Goal: Transaction & Acquisition: Purchase product/service

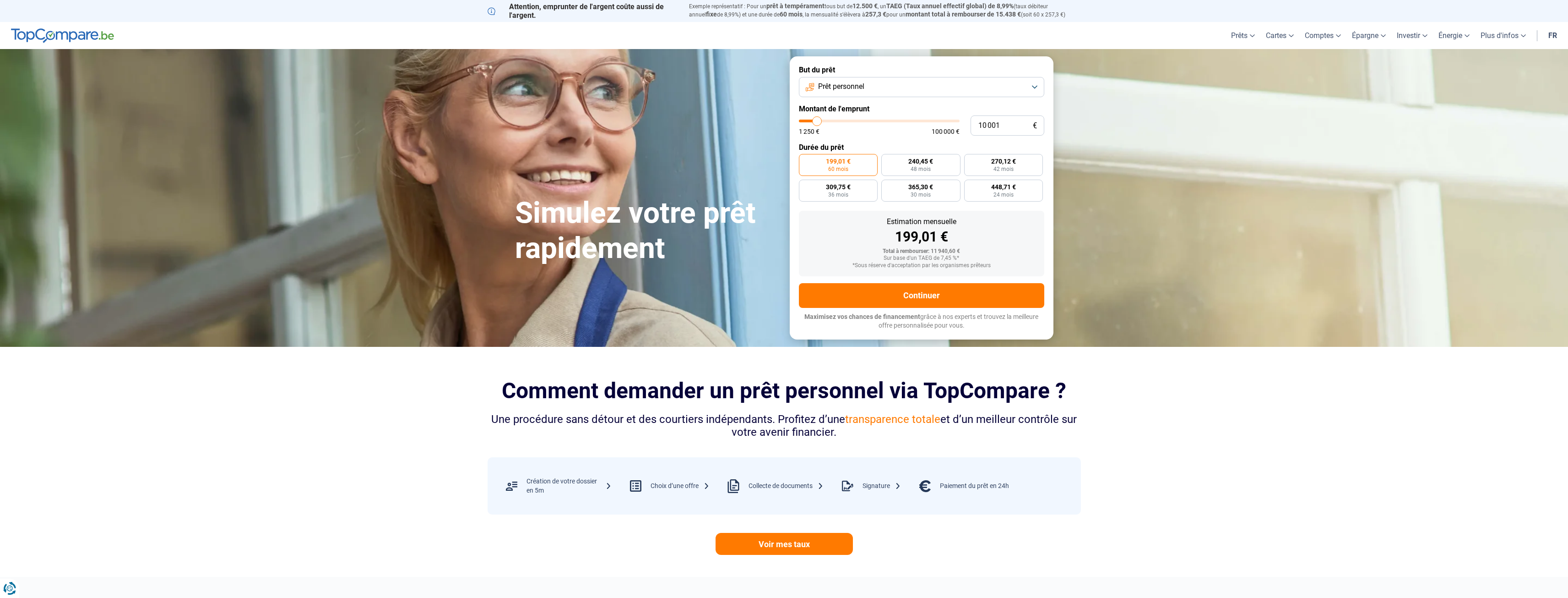
type input "11 750"
type input "11750"
type input "12 000"
type input "12000"
type input "12 500"
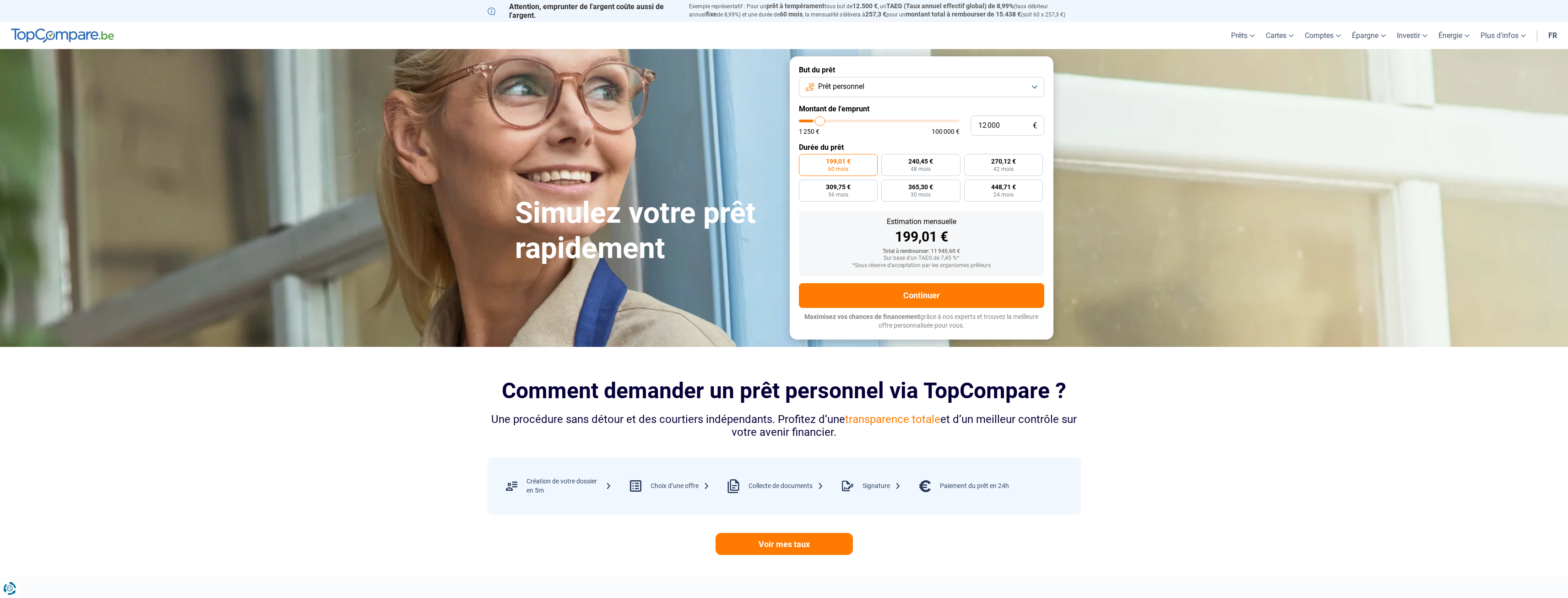
type input "12500"
type input "12 750"
type input "12750"
type input "13 000"
type input "13000"
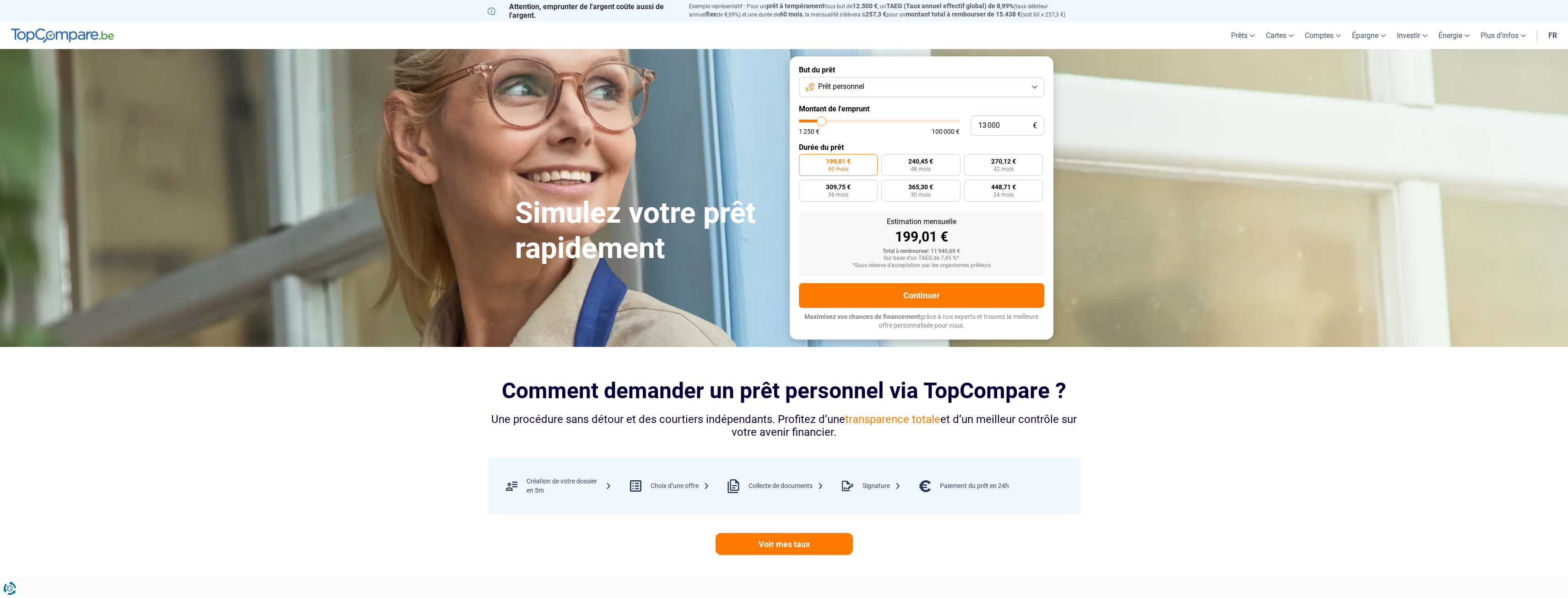
type input "13 500"
type input "13500"
type input "14 000"
type input "14000"
type input "14 250"
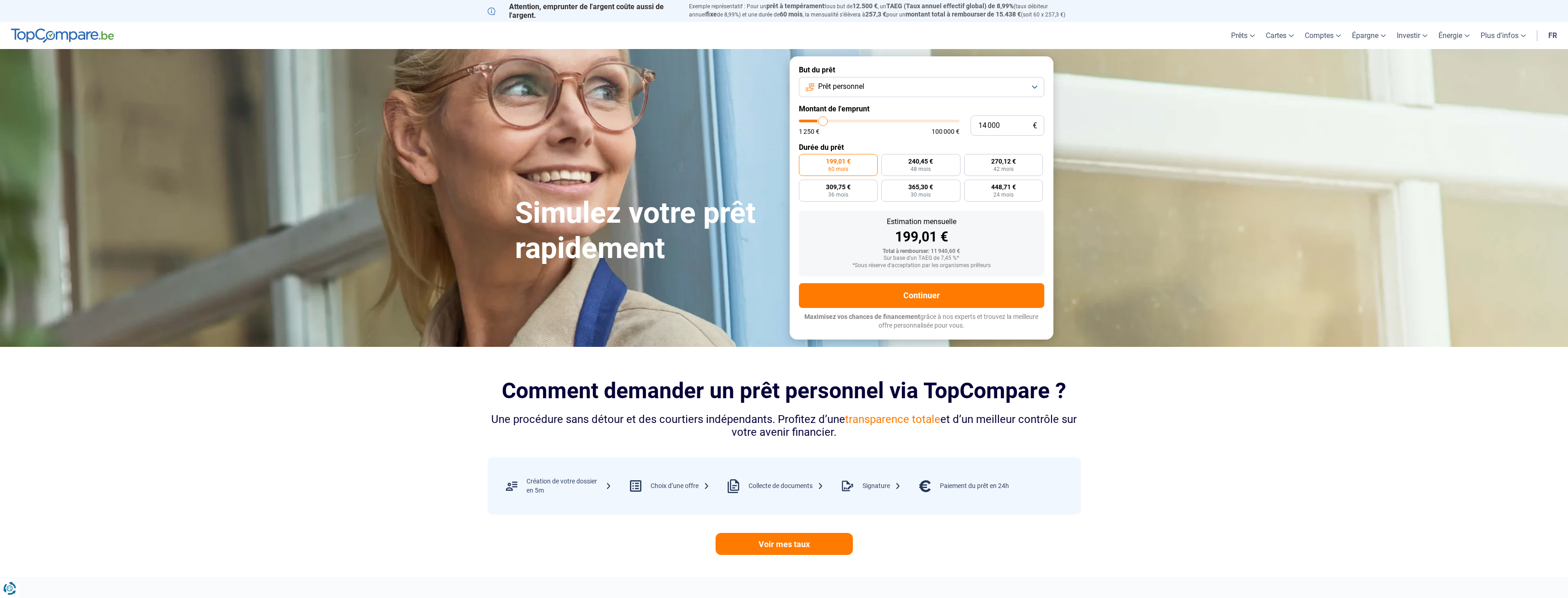
type input "14250"
type input "14 500"
type input "14500"
type input "15 000"
type input "15000"
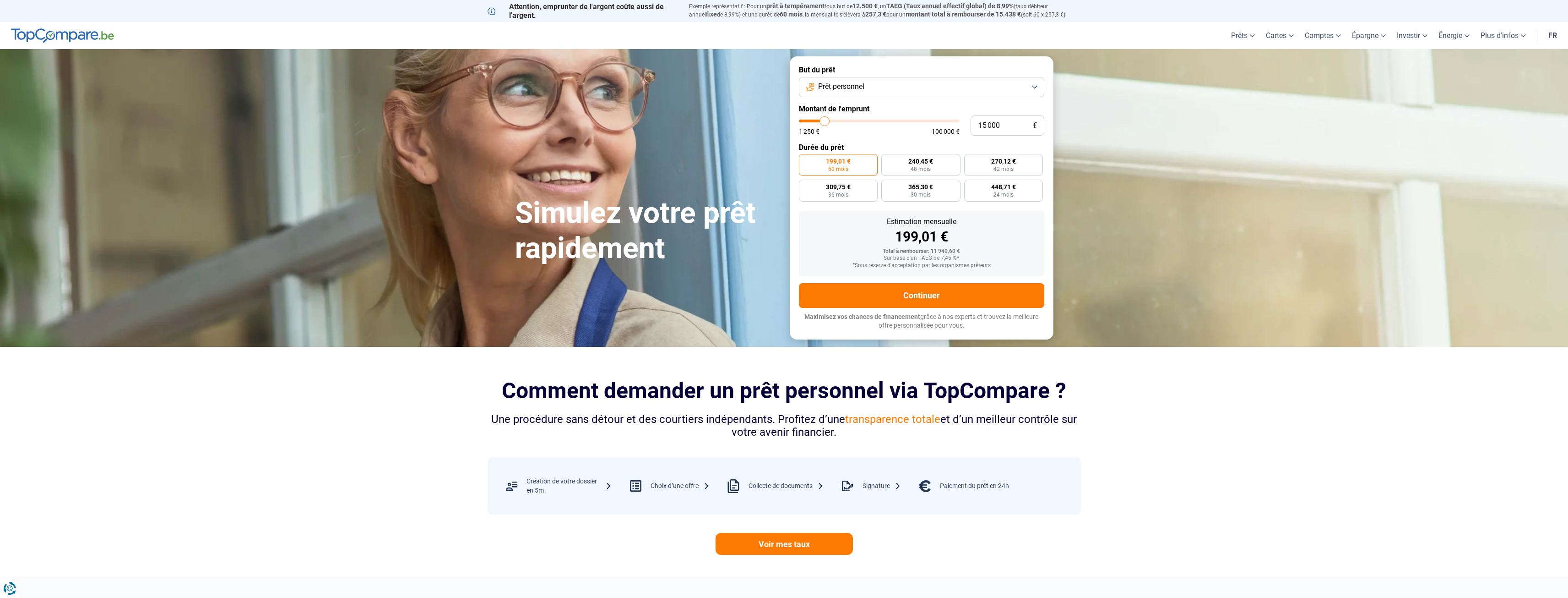
type input "16 000"
type input "16000"
type input "17 250"
type input "17250"
type input "18 500"
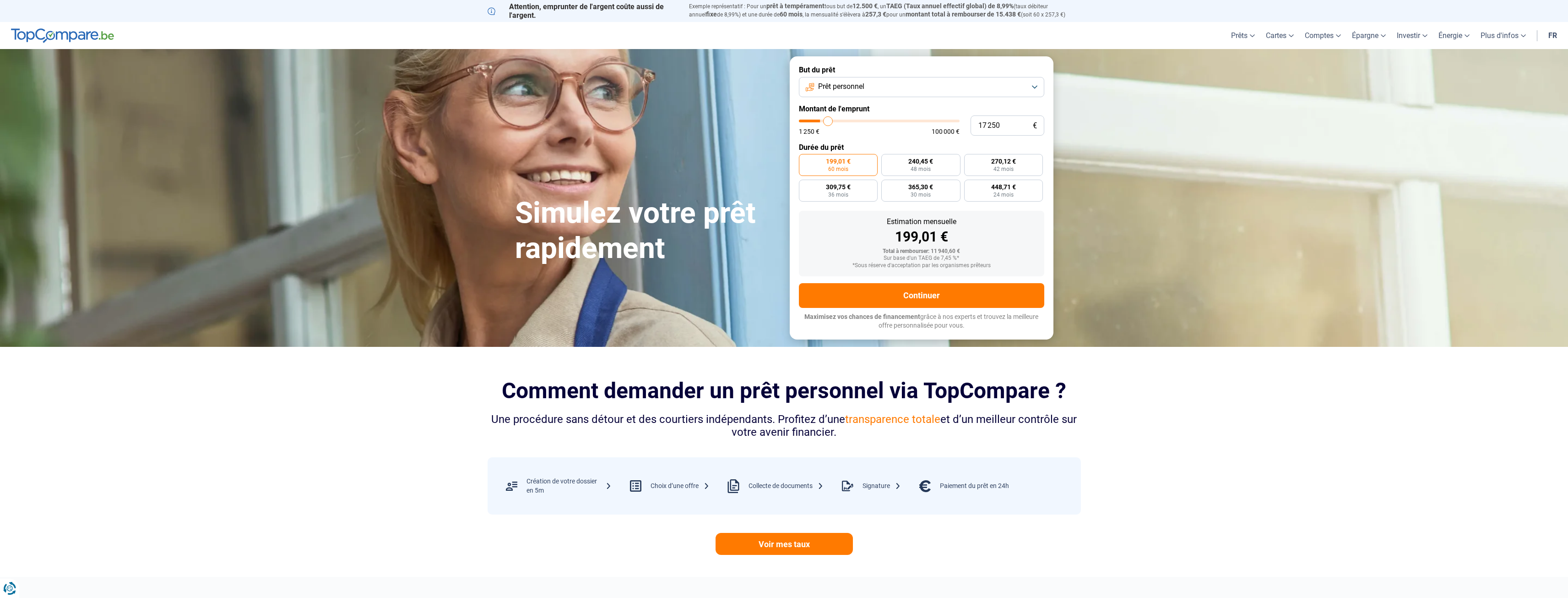
type input "18500"
type input "19 750"
type input "19750"
type input "20 500"
type input "20500"
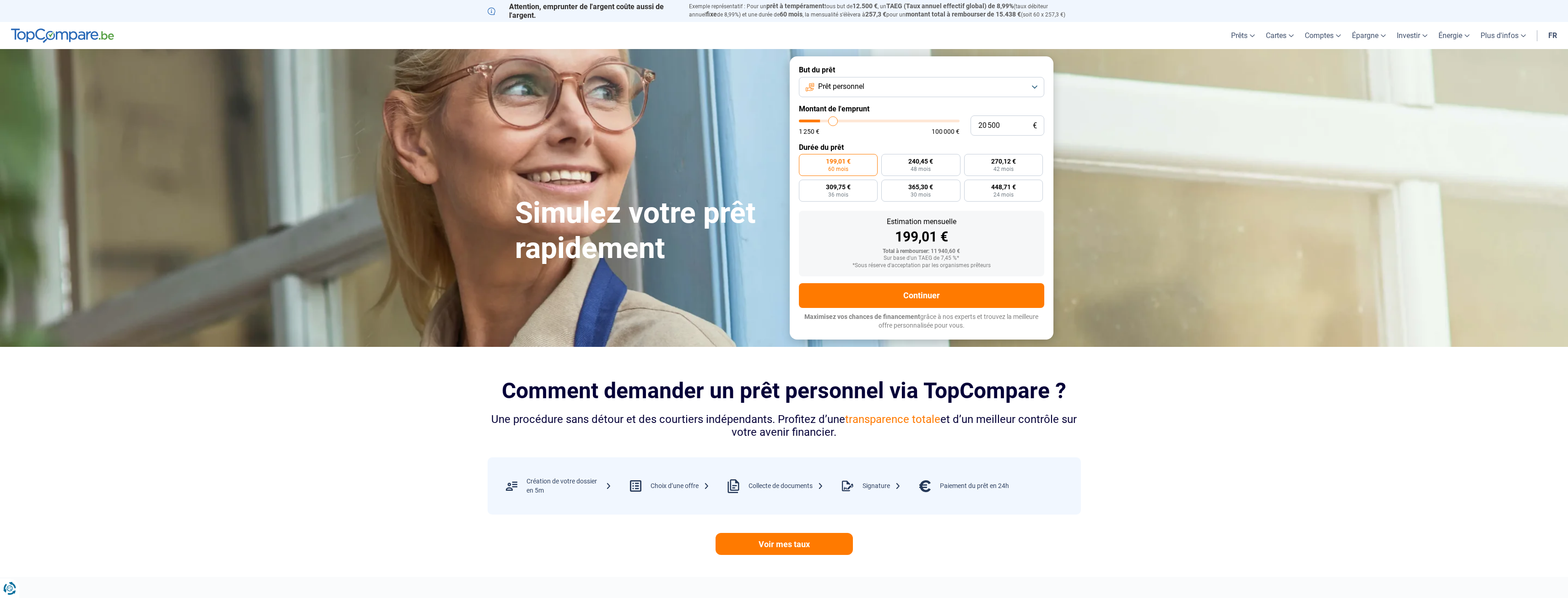
type input "21 250"
type input "21250"
type input "21 500"
type input "21500"
type input "21 750"
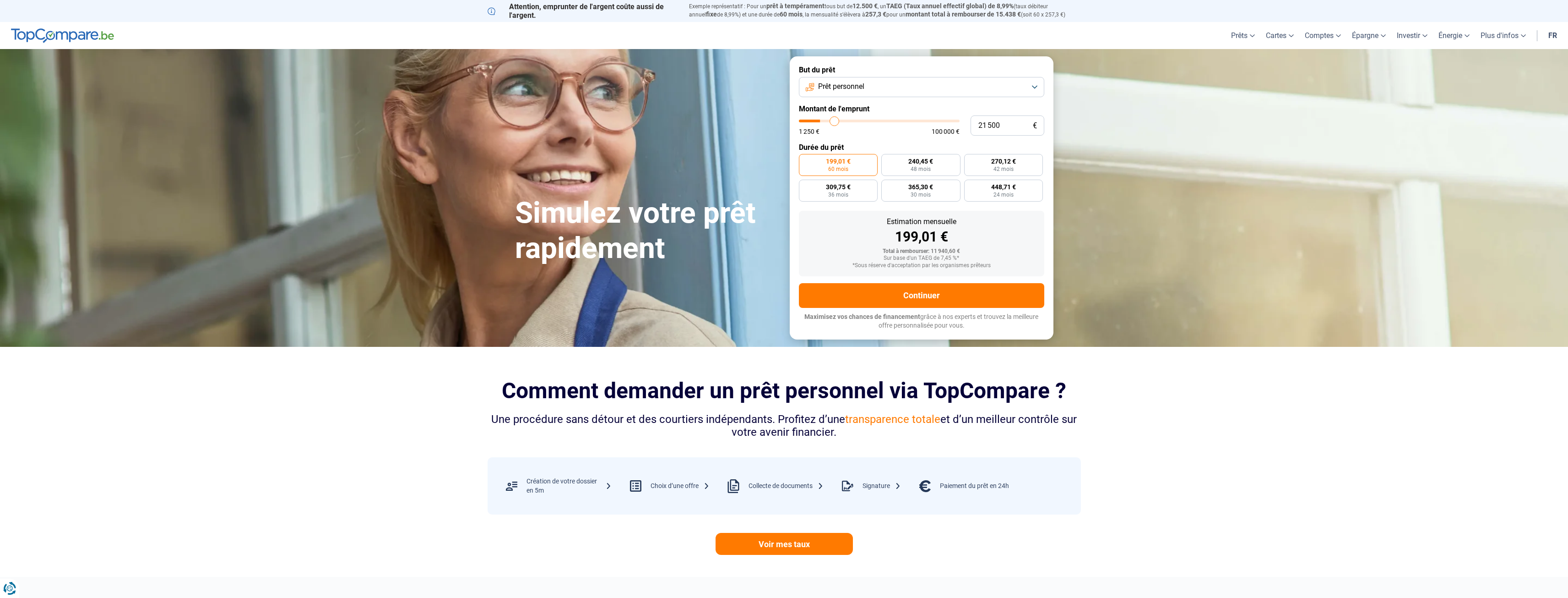
type input "21750"
type input "22 000"
type input "22000"
type input "22 250"
type input "22250"
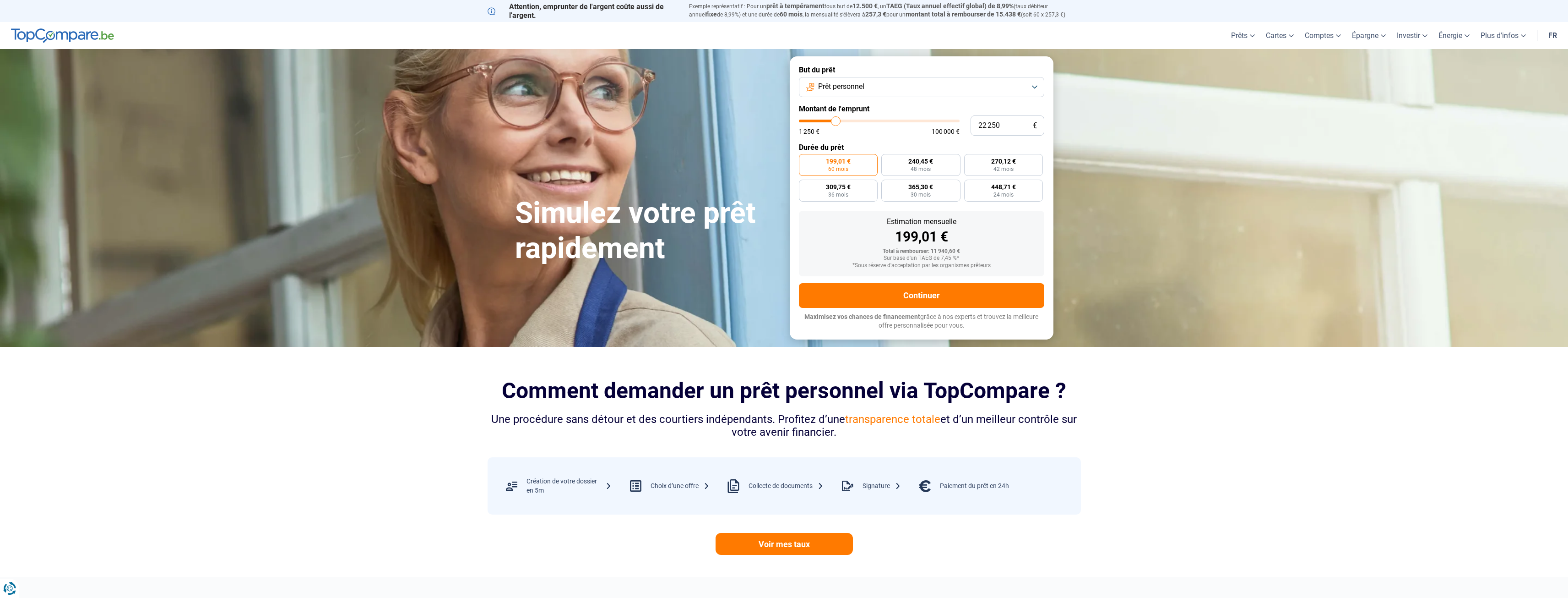
type input "22 750"
type input "22750"
type input "23 000"
type input "23000"
type input "23 500"
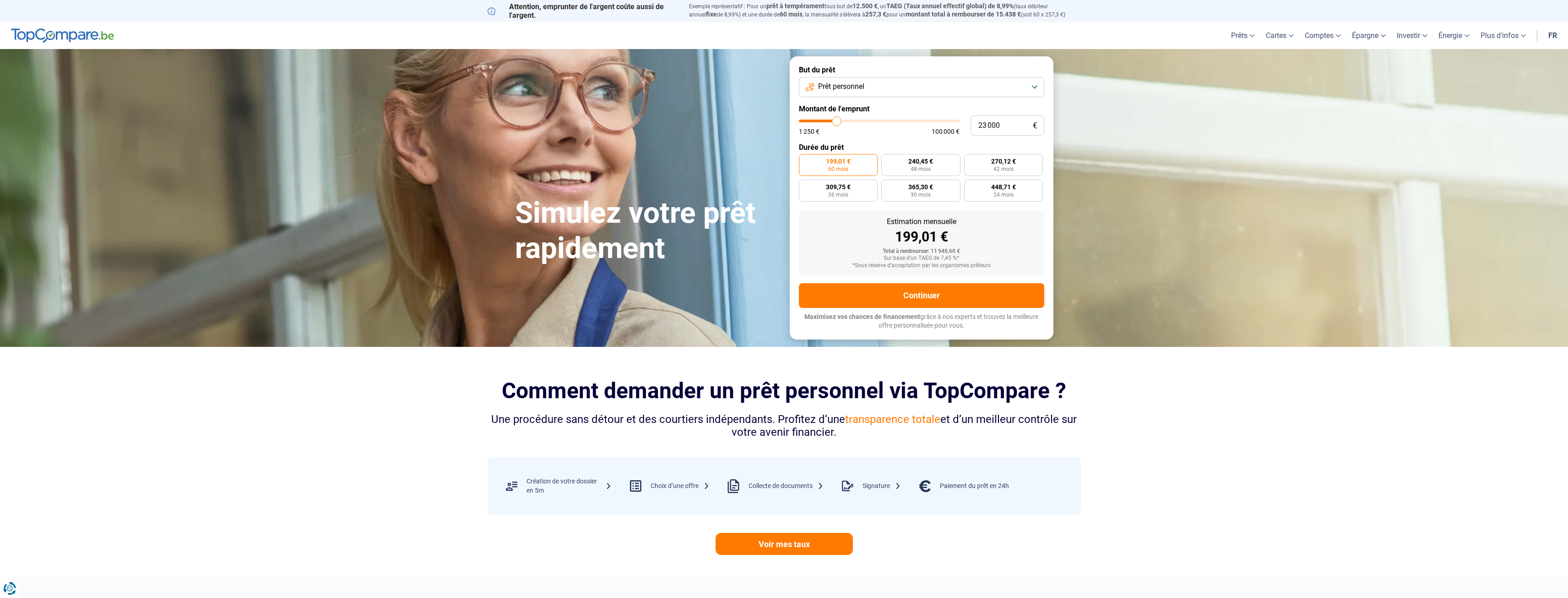
type input "23500"
type input "23 750"
type input "23750"
type input "24 250"
type input "24250"
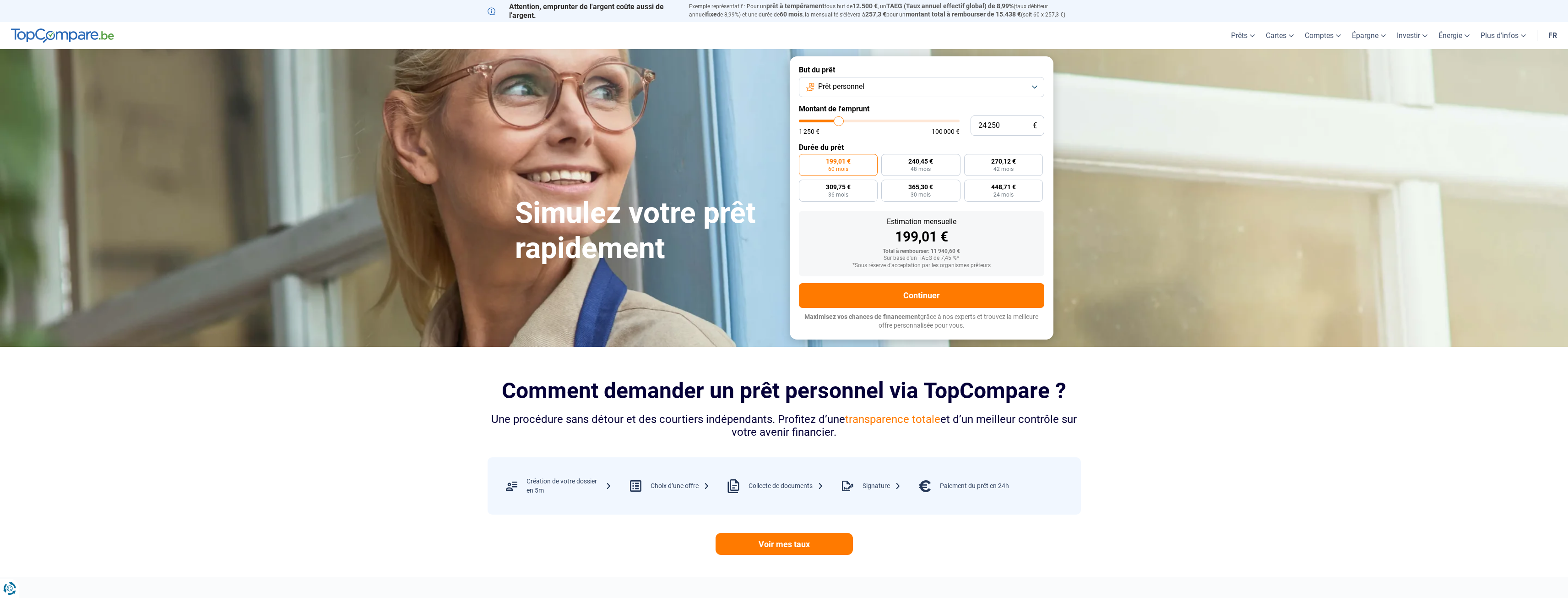
type input "24 750"
type input "24750"
type input "25 000"
type input "25000"
type input "25 750"
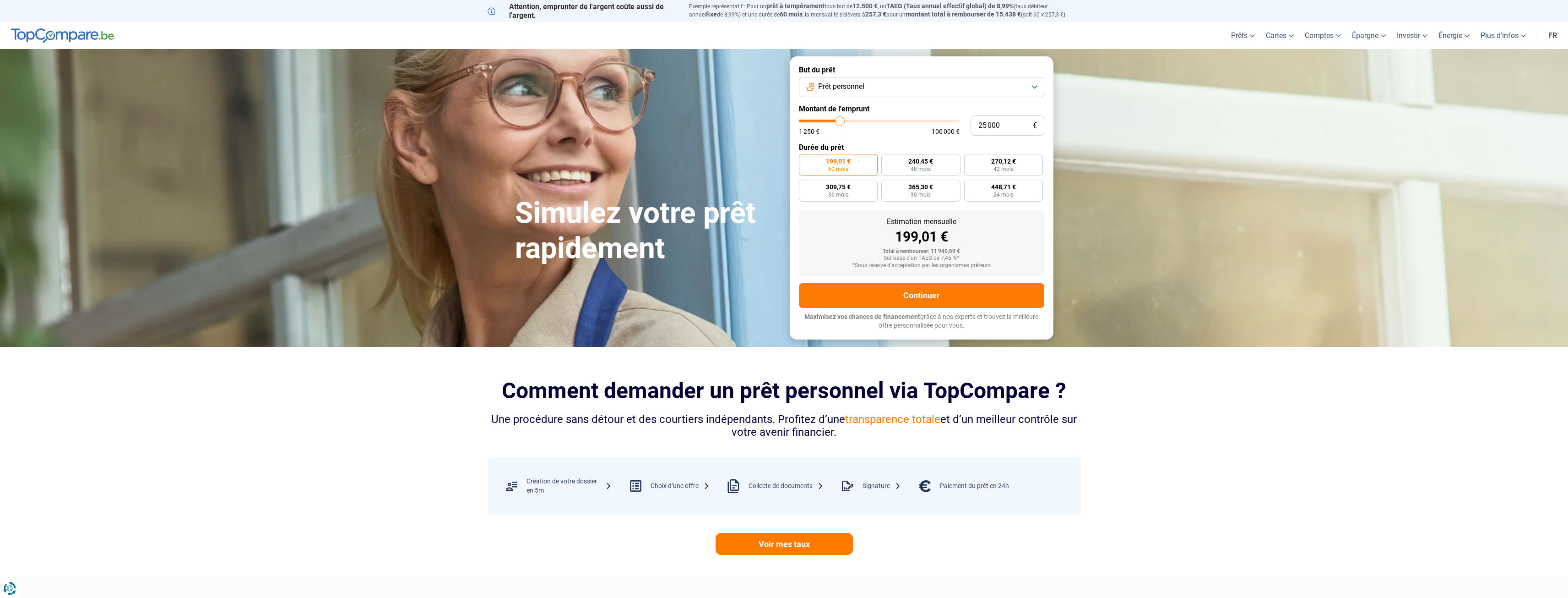
type input "25750"
type input "26 000"
type input "26000"
type input "26 250"
type input "26250"
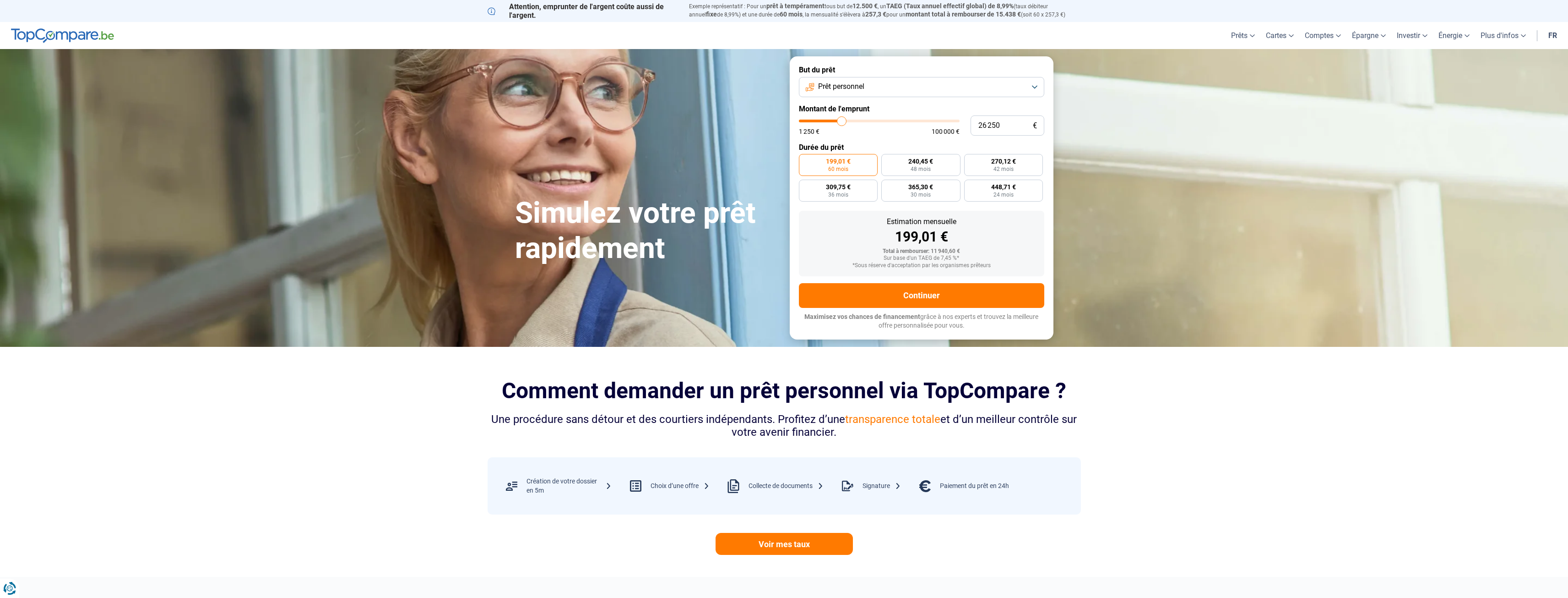
type input "26 500"
type input "26500"
type input "26 750"
type input "26750"
type input "27 250"
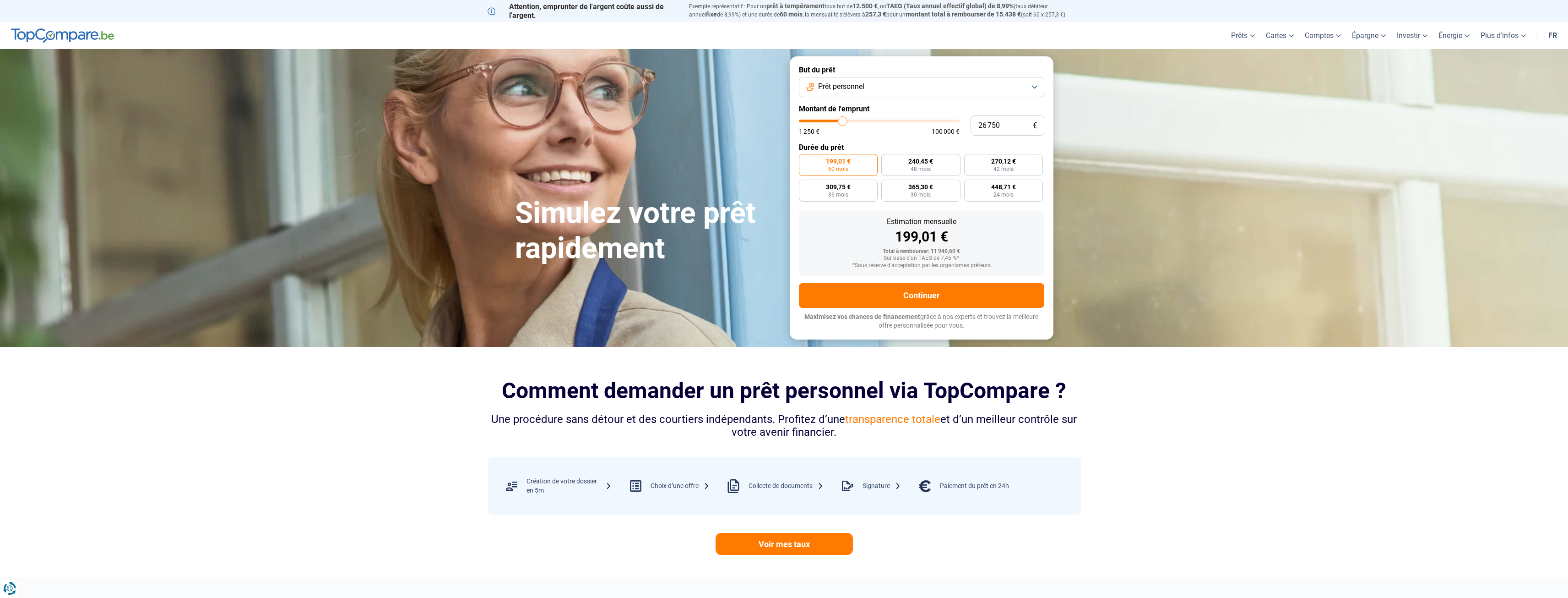
type input "27250"
type input "27 500"
drag, startPoint x: 819, startPoint y: 122, endPoint x: 844, endPoint y: 123, distance: 25.0
type input "27500"
click at [844, 123] on input "range" at bounding box center [879, 121] width 161 height 3
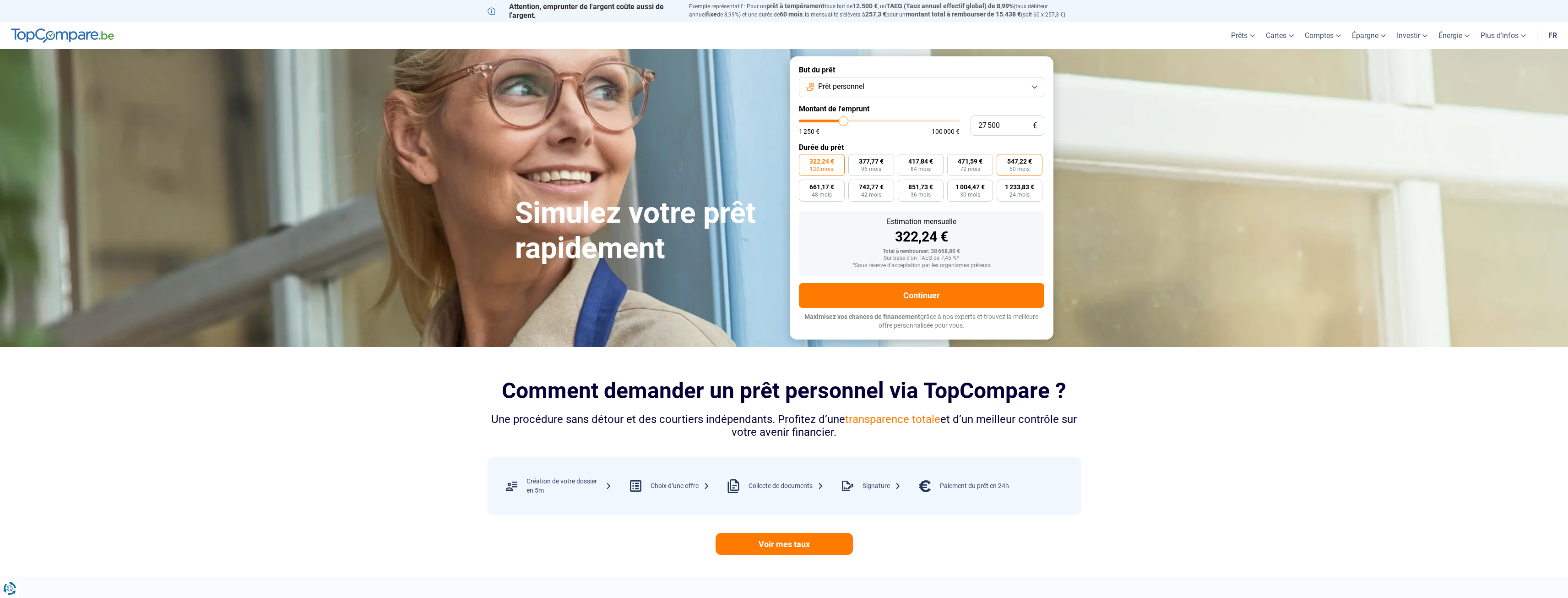
click at [1019, 171] on span "60 mois" at bounding box center [1019, 170] width 20 height 6
click at [1003, 160] on input "547,22 € 60 mois" at bounding box center [1000, 157] width 6 height 6
radio input "true"
click at [922, 298] on button "Continuer" at bounding box center [921, 295] width 245 height 25
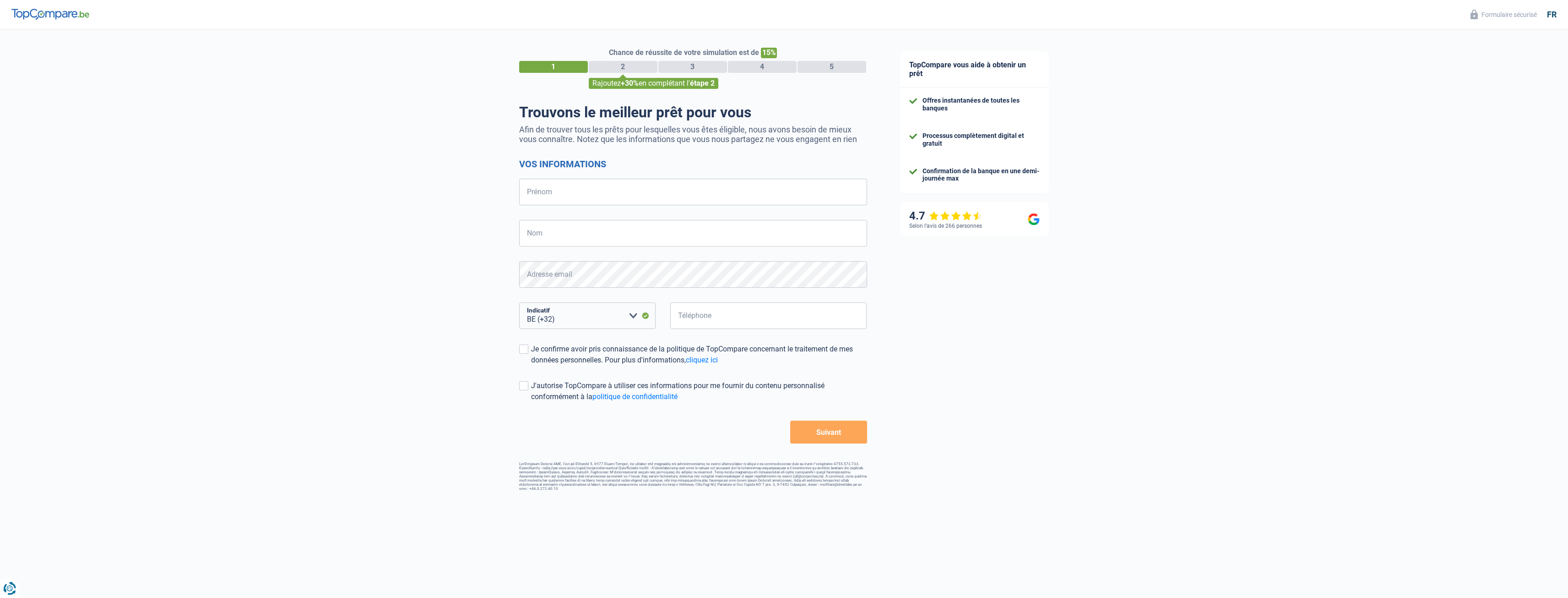
select select "32"
click at [586, 186] on input "Prénom" at bounding box center [693, 192] width 348 height 27
type input "aurore"
type input "van oers"
click at [693, 317] on input "Téléphone" at bounding box center [769, 316] width 197 height 27
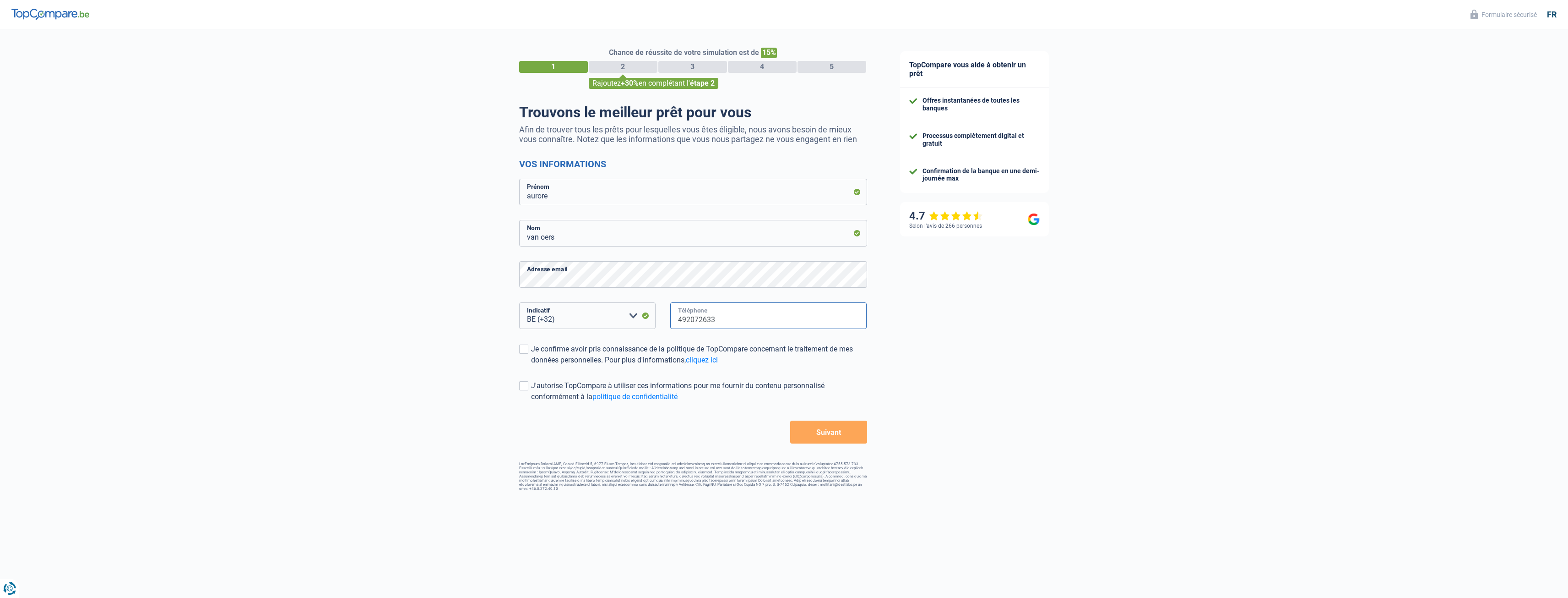
type input "492072633"
click at [516, 346] on div "Chance de réussite de votre simulation est de 15% 1 2 3 4 5 Rajoutez +30% en co…" at bounding box center [442, 260] width 884 height 469
click at [524, 351] on span at bounding box center [524, 349] width 10 height 10
click at [532, 365] on input "Je confirme avoir pris connaissance de la politique de TopCompare concernant le…" at bounding box center [532, 365] width 0 height 0
click at [524, 388] on span at bounding box center [524, 386] width 10 height 10
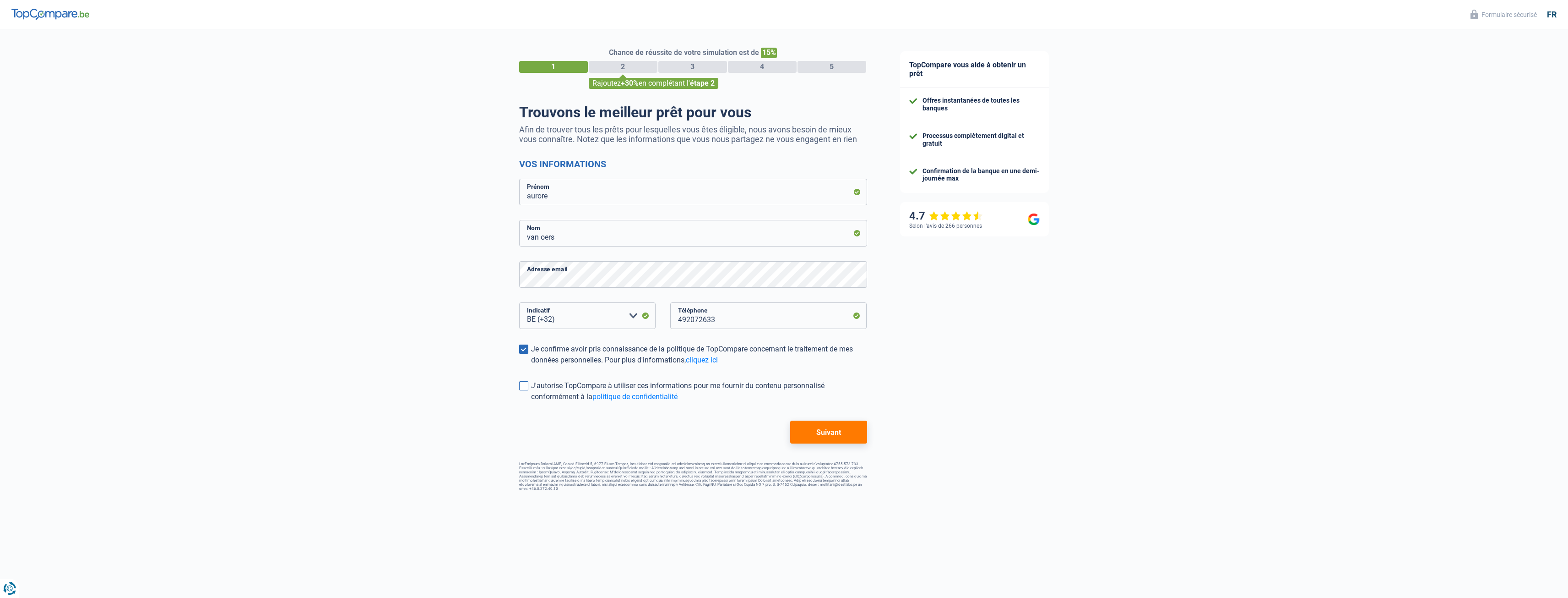
click at [532, 402] on input "J'autorise TopCompare à utiliser ces informations pour me fournir du contenu pe…" at bounding box center [532, 402] width 0 height 0
click at [838, 435] on button "Suivant" at bounding box center [829, 432] width 77 height 23
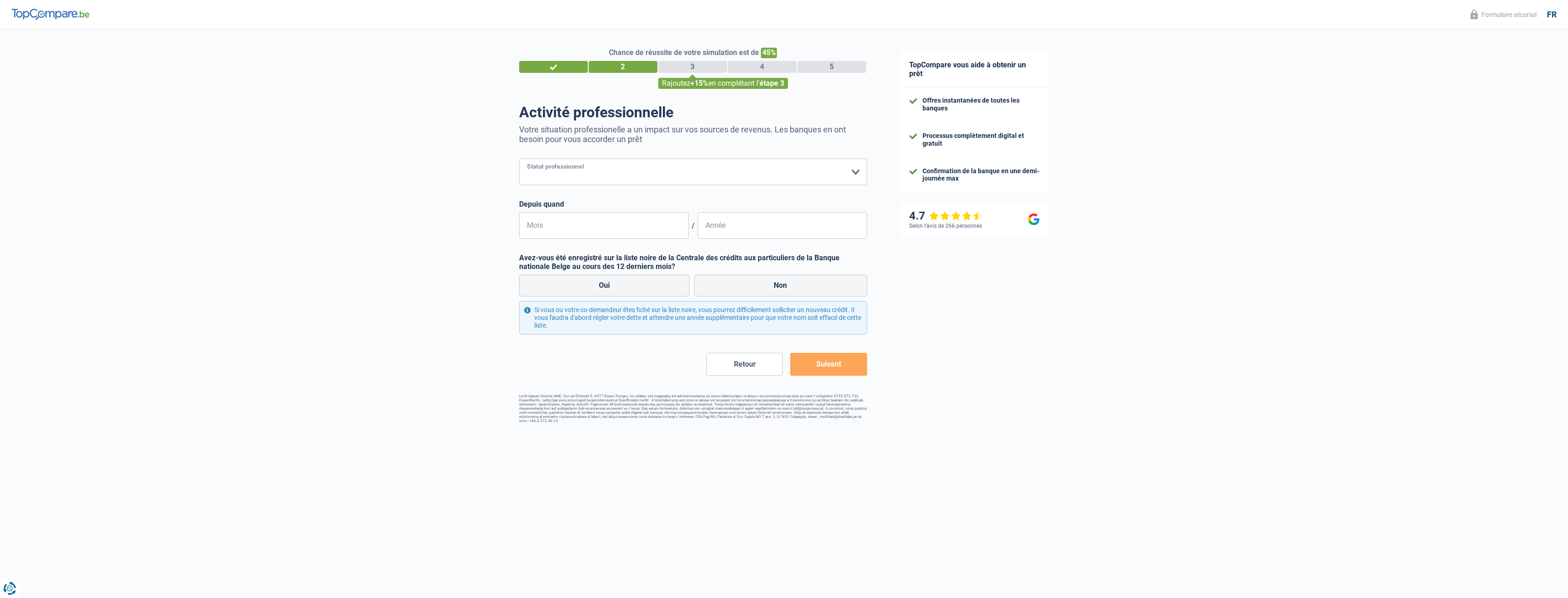
click at [566, 171] on select "Ouvrier Employé privé Employé public Invalide Indépendant Pensionné Chômeur Mut…" at bounding box center [693, 172] width 348 height 27
select select "privateEmployee"
click at [519, 159] on select "Ouvrier Employé privé Employé public Invalide Indépendant Pensionné Chômeur Mut…" at bounding box center [693, 172] width 348 height 27
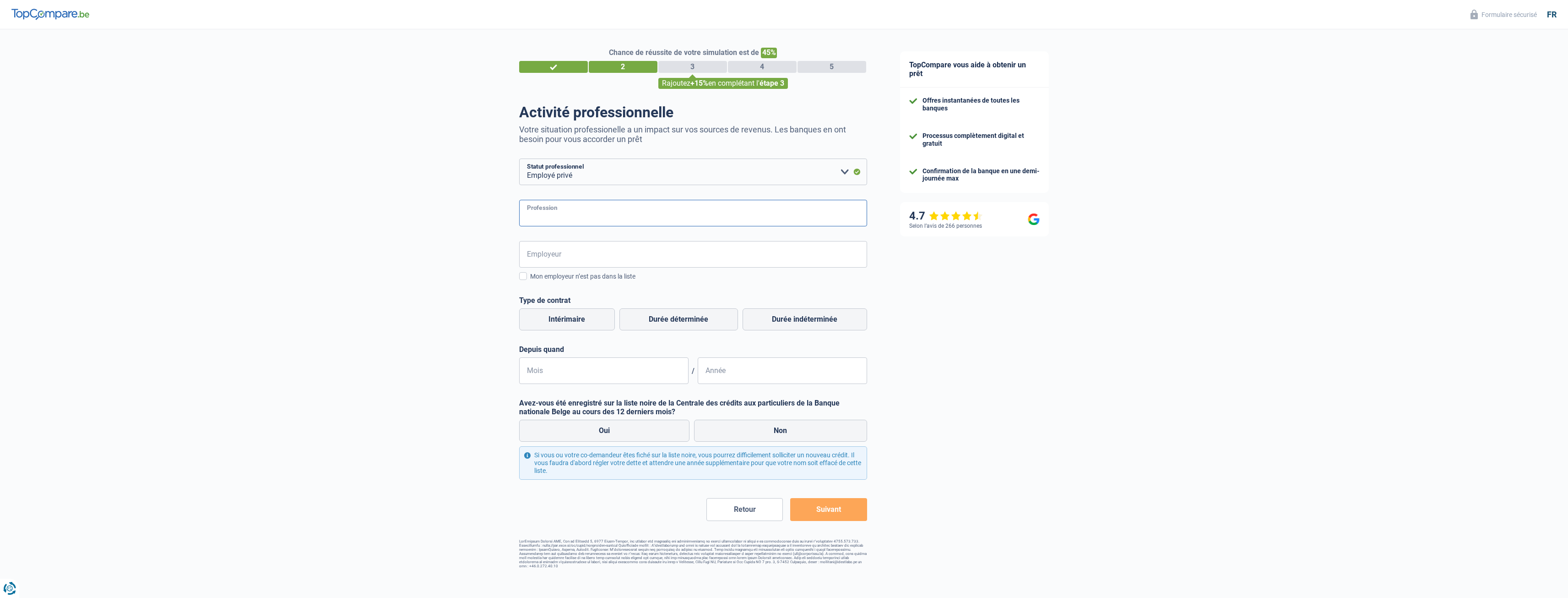
click at [544, 218] on input "Profession" at bounding box center [693, 213] width 348 height 27
type input "Manager"
click at [550, 251] on input "Employeur" at bounding box center [693, 254] width 348 height 27
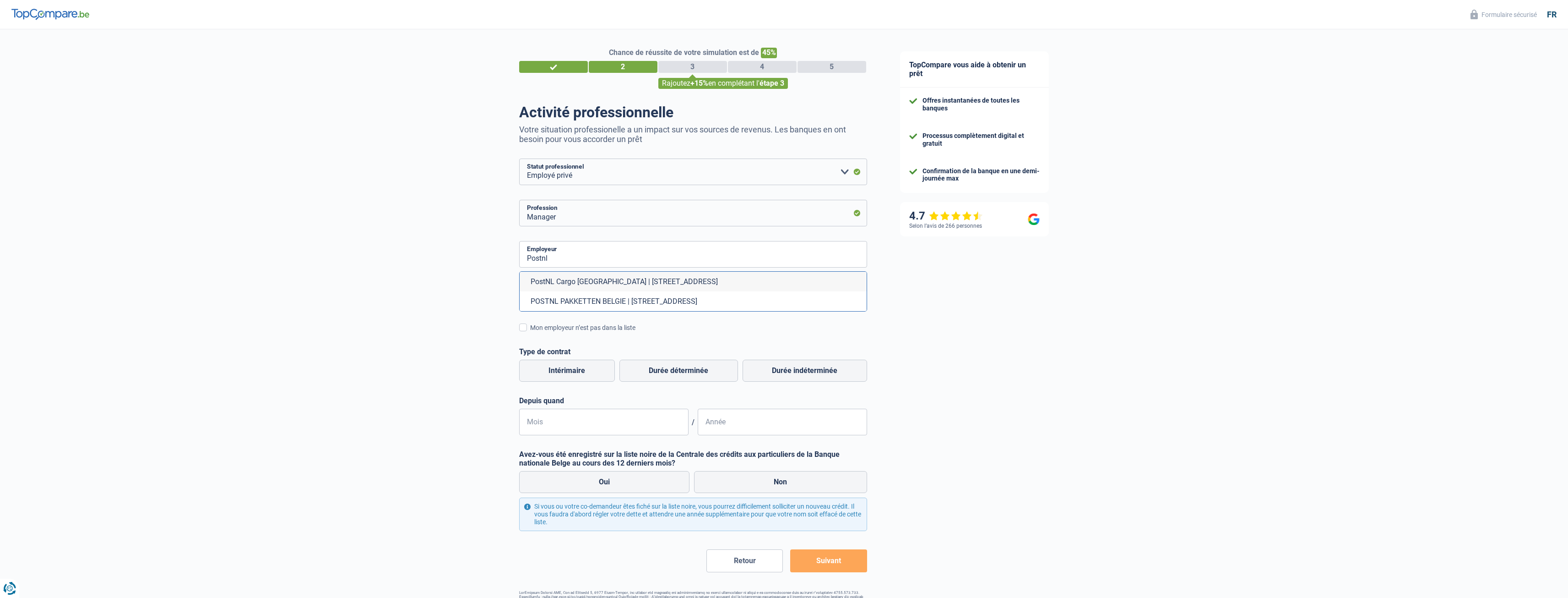
click at [579, 303] on li "POSTNL PAKKETTEN BELGIE | [STREET_ADDRESS]" at bounding box center [693, 301] width 347 height 20
type input "POSTNL PAKKETTEN BELGIE | [STREET_ADDRESS]"
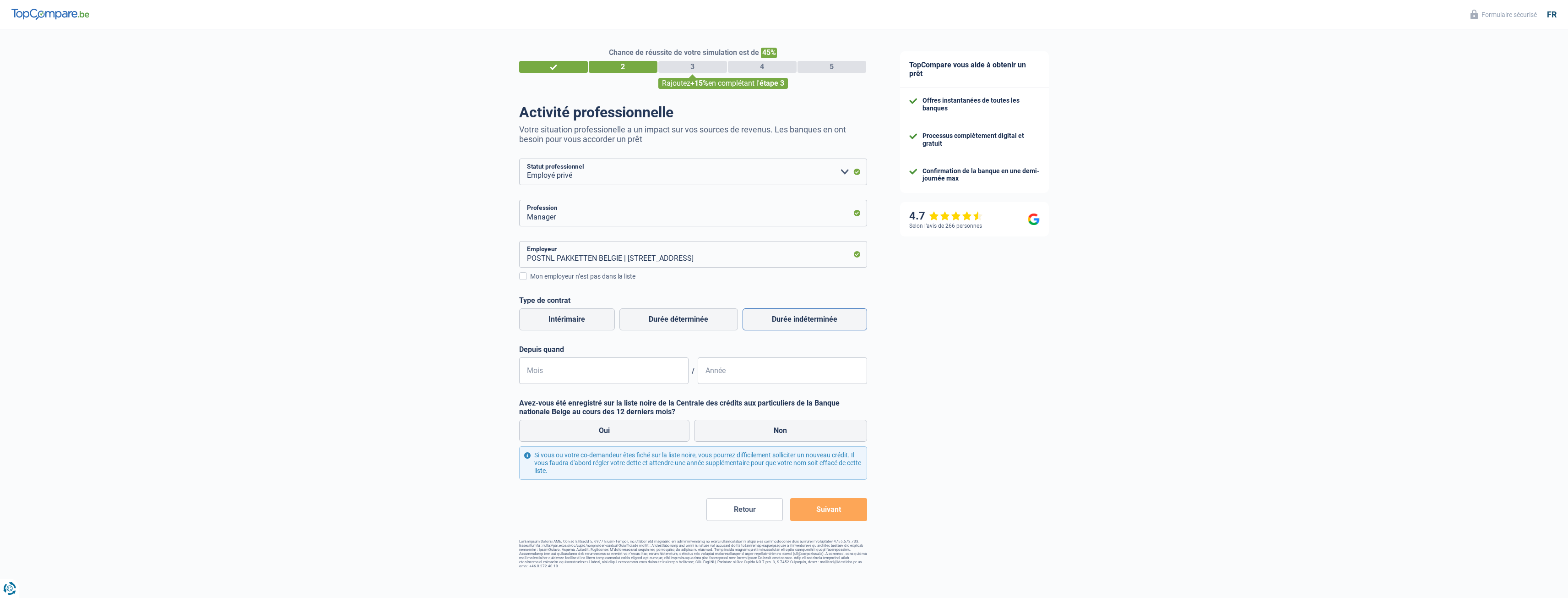
click at [797, 323] on label "Durée indéterminée" at bounding box center [805, 319] width 125 height 22
click at [797, 323] on input "Durée indéterminée" at bounding box center [805, 319] width 125 height 22
radio input "true"
click at [546, 376] on input "Mois" at bounding box center [603, 371] width 170 height 27
type input "02"
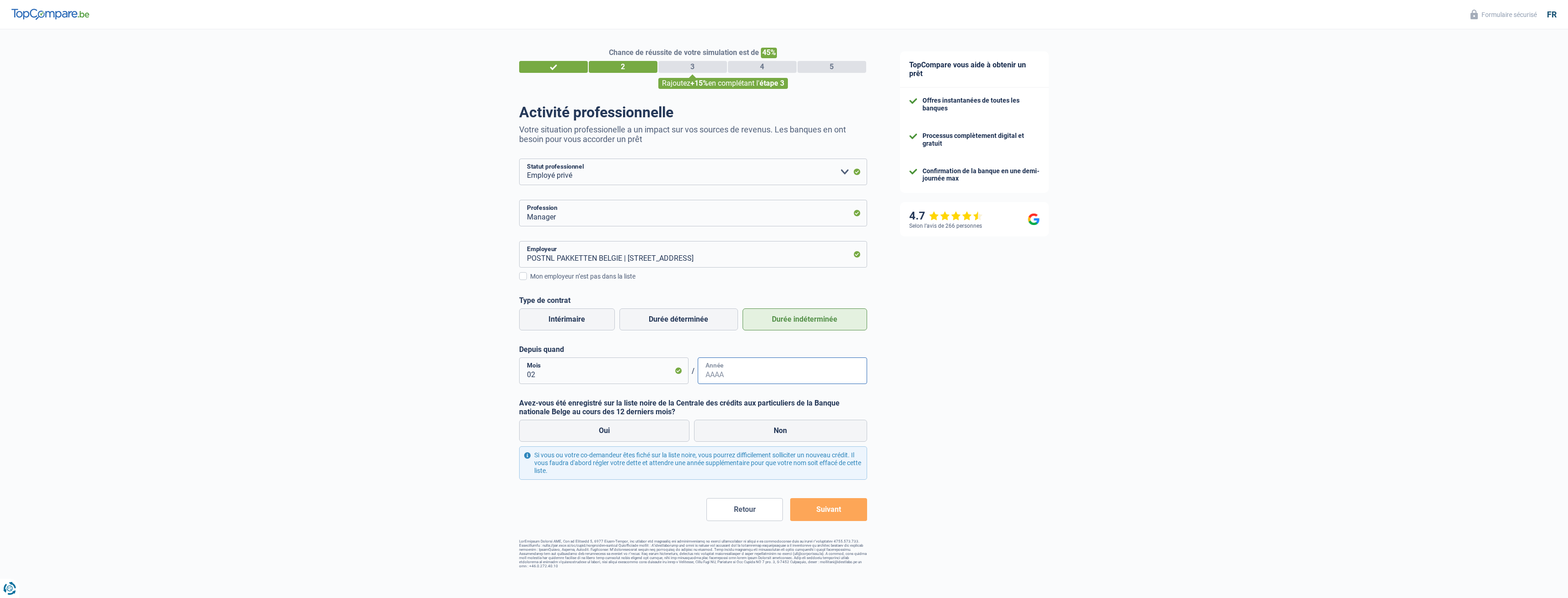
click at [721, 375] on input "Année" at bounding box center [783, 371] width 170 height 27
type input "2022"
click at [784, 430] on label "Non" at bounding box center [781, 430] width 173 height 22
click at [784, 430] on input "Non" at bounding box center [781, 430] width 173 height 22
radio input "true"
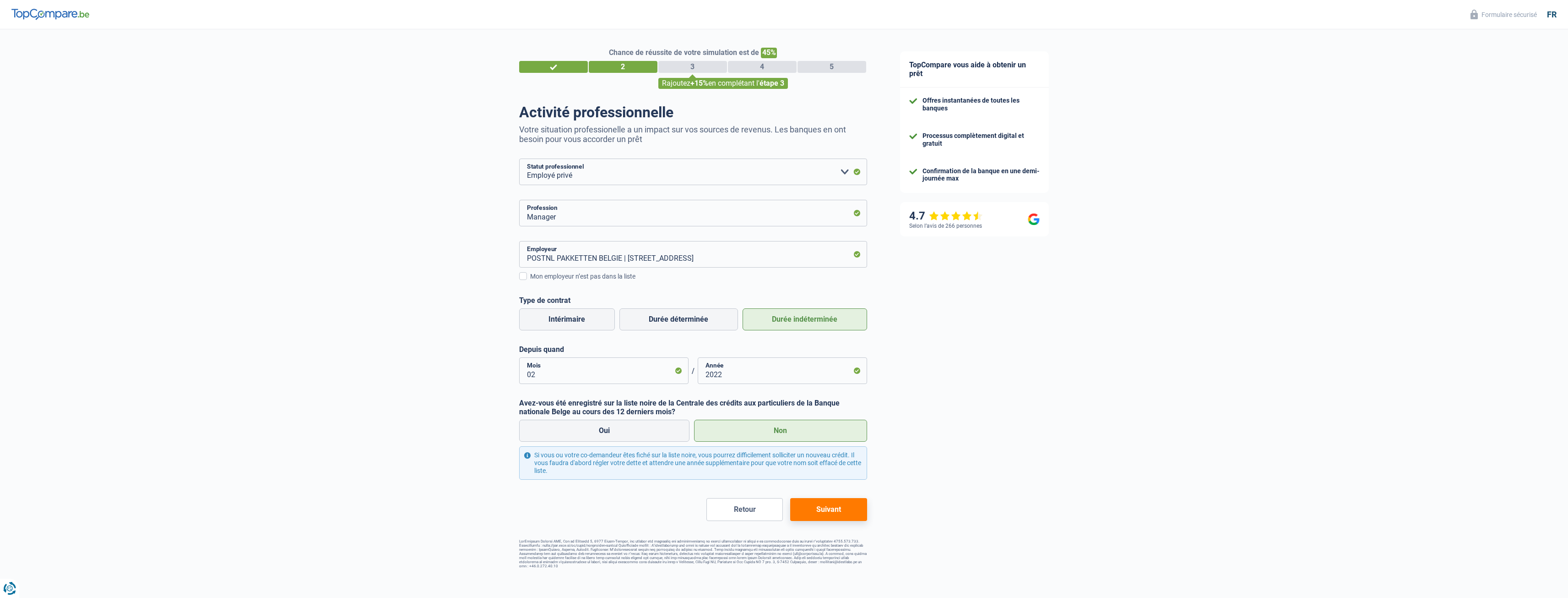
click at [846, 508] on button "Suivant" at bounding box center [829, 510] width 77 height 23
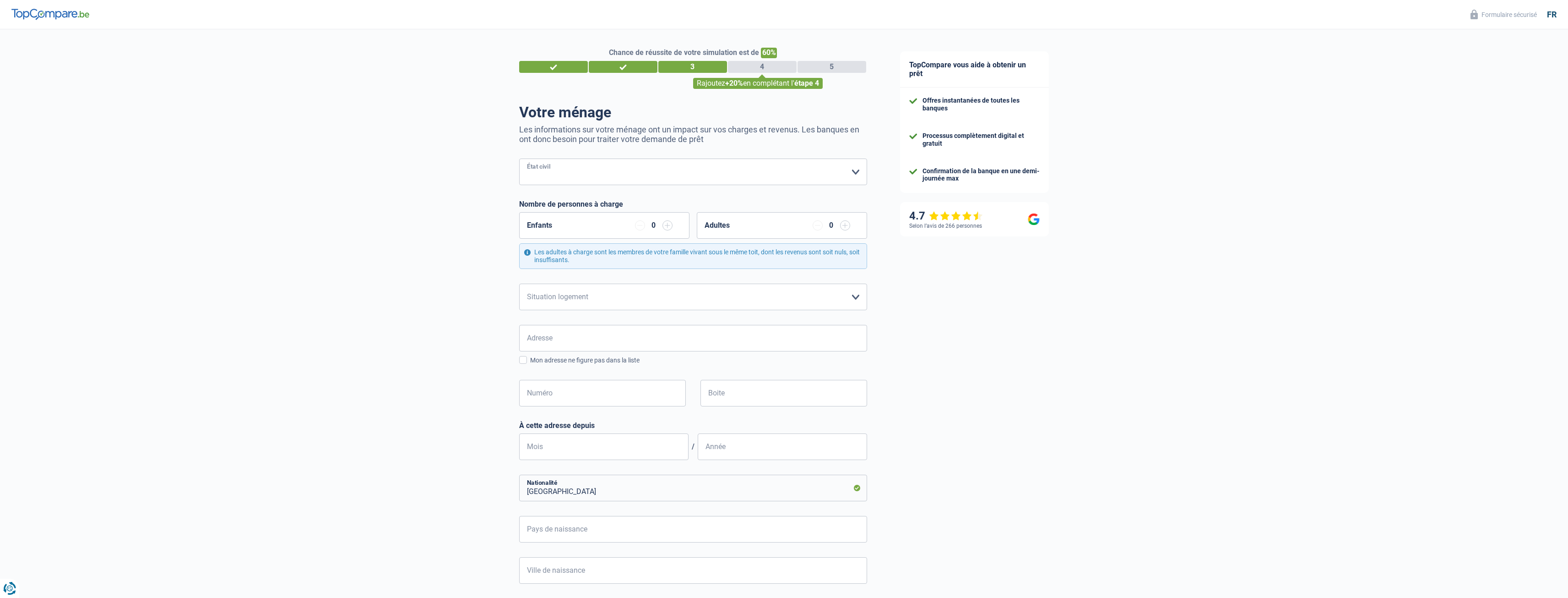
click at [562, 172] on select "[PERSON_NAME](e) Cohabitant(e) légal(e) Divorcé(e) Veuf(ve) Séparé (de fait) Ve…" at bounding box center [693, 172] width 348 height 27
select select "single"
click at [519, 159] on select "[PERSON_NAME](e) Cohabitant(e) légal(e) Divorcé(e) Veuf(ve) Séparé (de fait) Ve…" at bounding box center [693, 172] width 348 height 27
click at [587, 299] on select "Locataire Propriétaire avec prêt hypothécaire Propriétaire sans prêt hypothécai…" at bounding box center [693, 297] width 348 height 27
select select "rents"
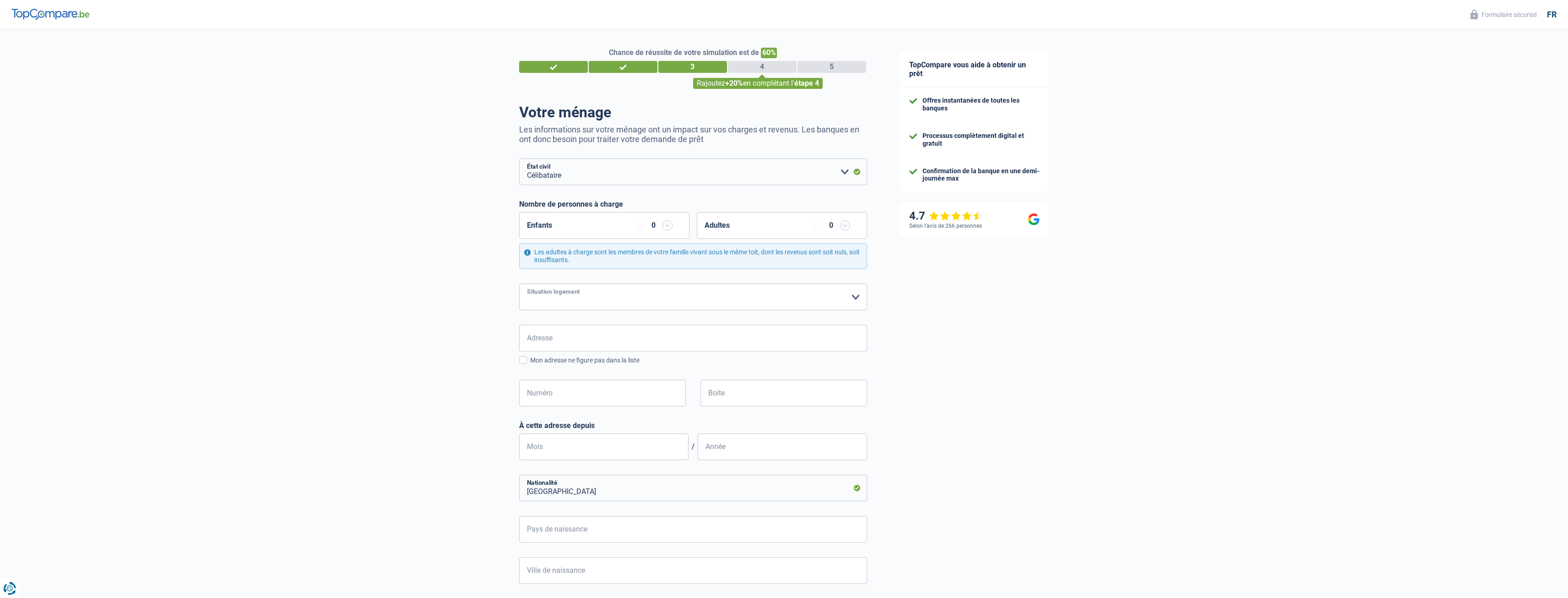
click at [519, 284] on select "Locataire Propriétaire avec prêt hypothécaire Propriétaire sans prêt hypothécai…" at bounding box center [693, 297] width 348 height 27
click at [561, 341] on input "Adresse" at bounding box center [693, 338] width 348 height 27
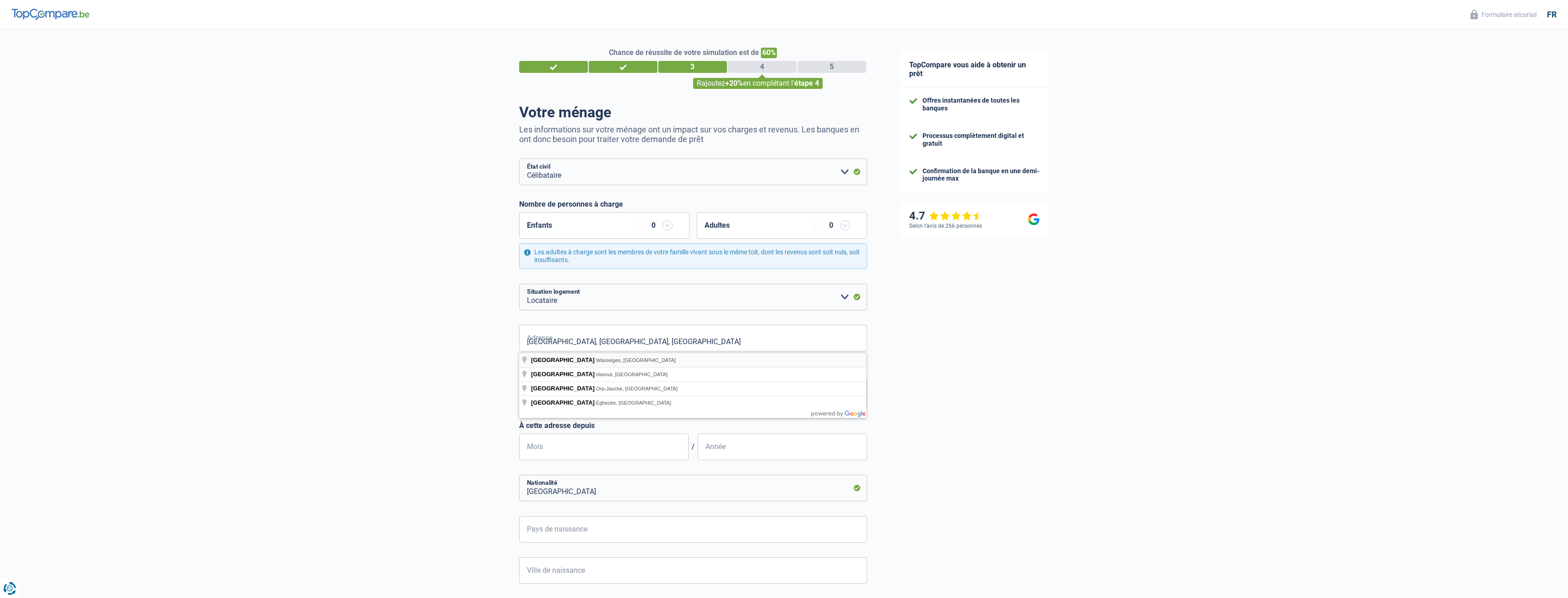
type input "[STREET_ADDRESS]"
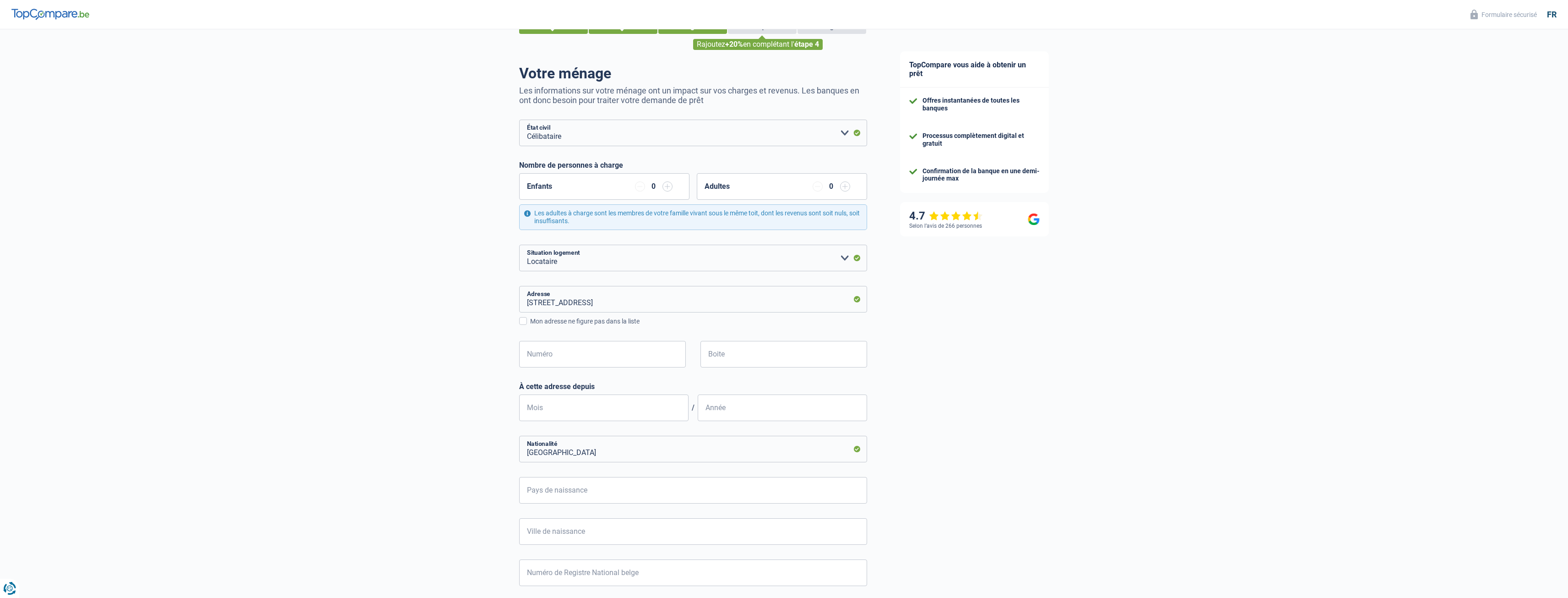
scroll to position [92, 0]
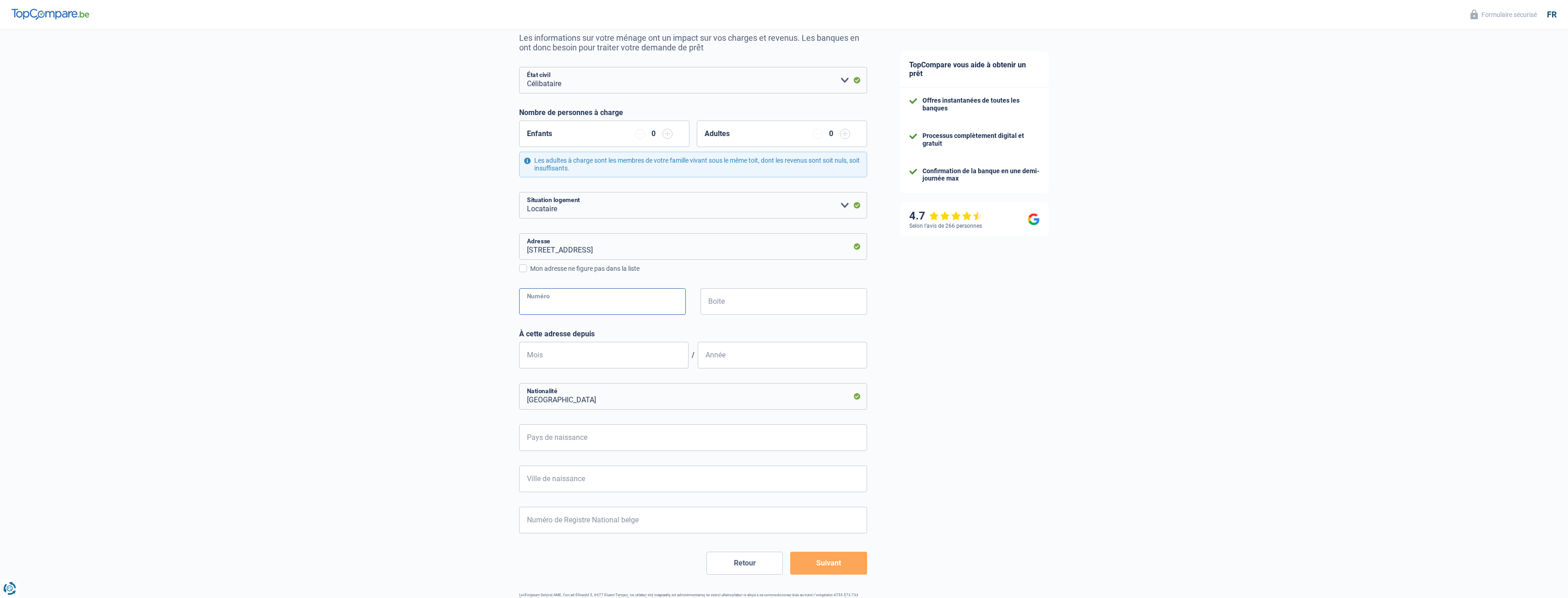
click at [576, 297] on input "Numéro" at bounding box center [602, 302] width 167 height 27
type input "12"
click at [548, 356] on input "Mois" at bounding box center [603, 356] width 170 height 27
type input "07"
type input "2025"
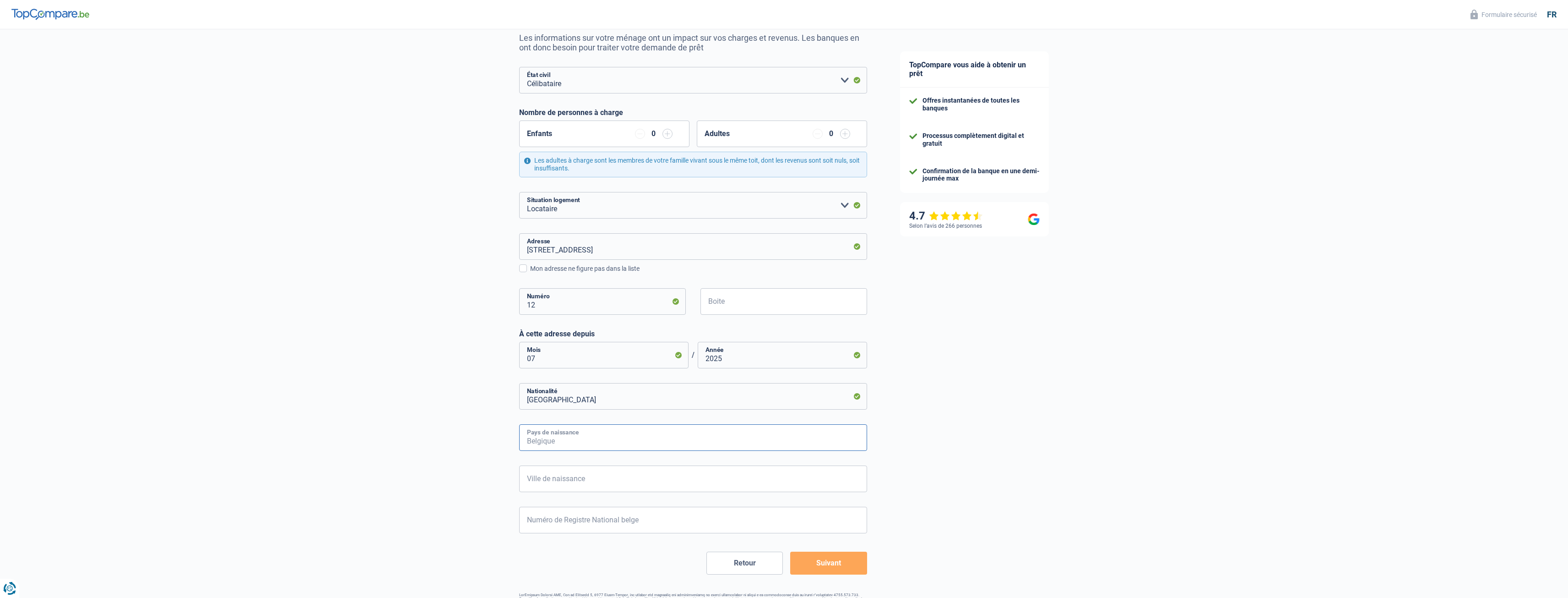
click at [580, 430] on input "Pays de naissance" at bounding box center [693, 438] width 348 height 27
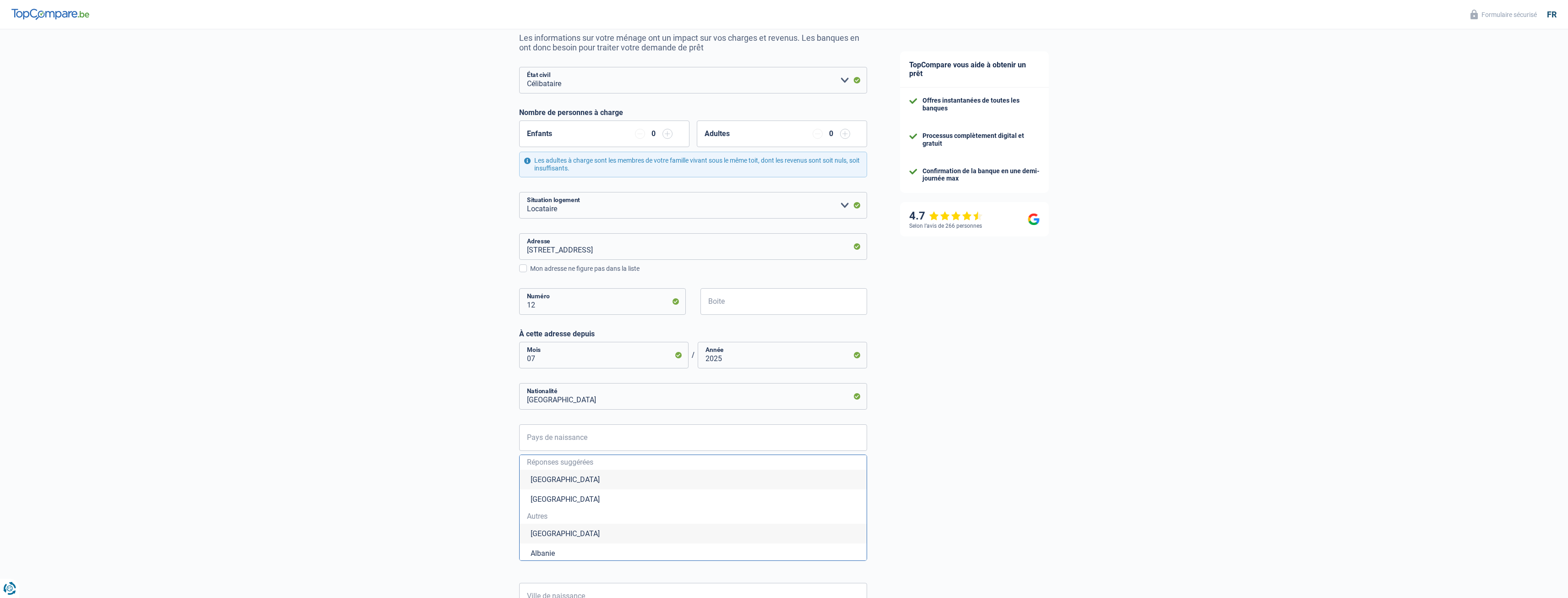
click at [565, 477] on li "[GEOGRAPHIC_DATA]" at bounding box center [693, 479] width 347 height 20
type input "[GEOGRAPHIC_DATA]"
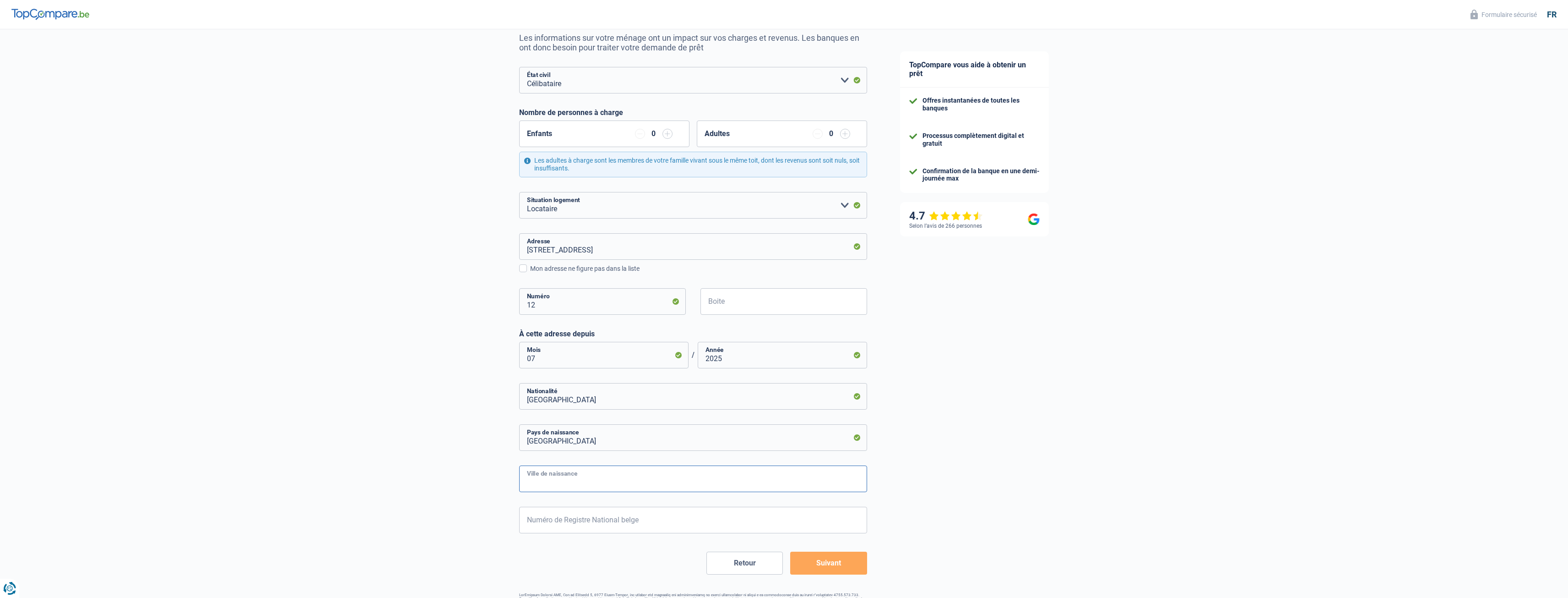
click at [551, 487] on input "Ville de naissance" at bounding box center [693, 479] width 348 height 27
type input "[GEOGRAPHIC_DATA]"
click at [568, 523] on input "Numéro de Registre National belge" at bounding box center [693, 520] width 348 height 27
type input "81.07.26-276.15"
click at [844, 568] on button "Suivant" at bounding box center [829, 564] width 77 height 23
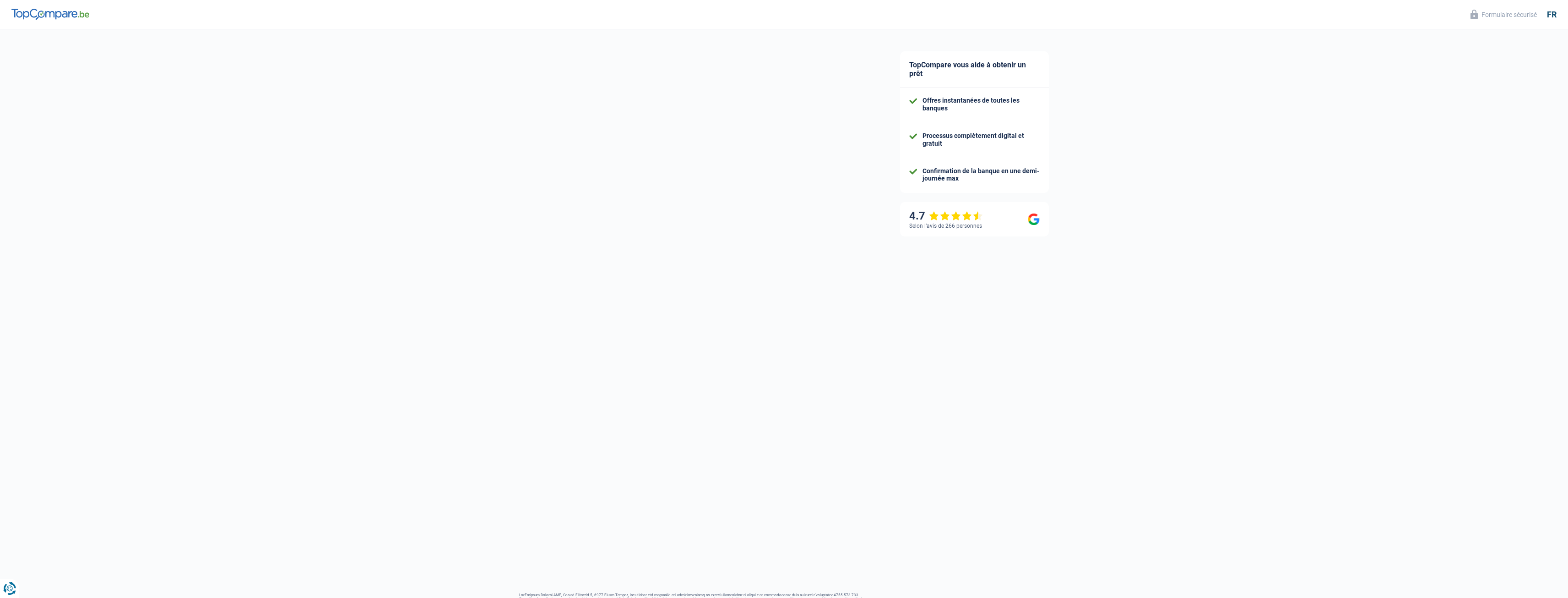
select select "netSalary"
select select "mealVouchers"
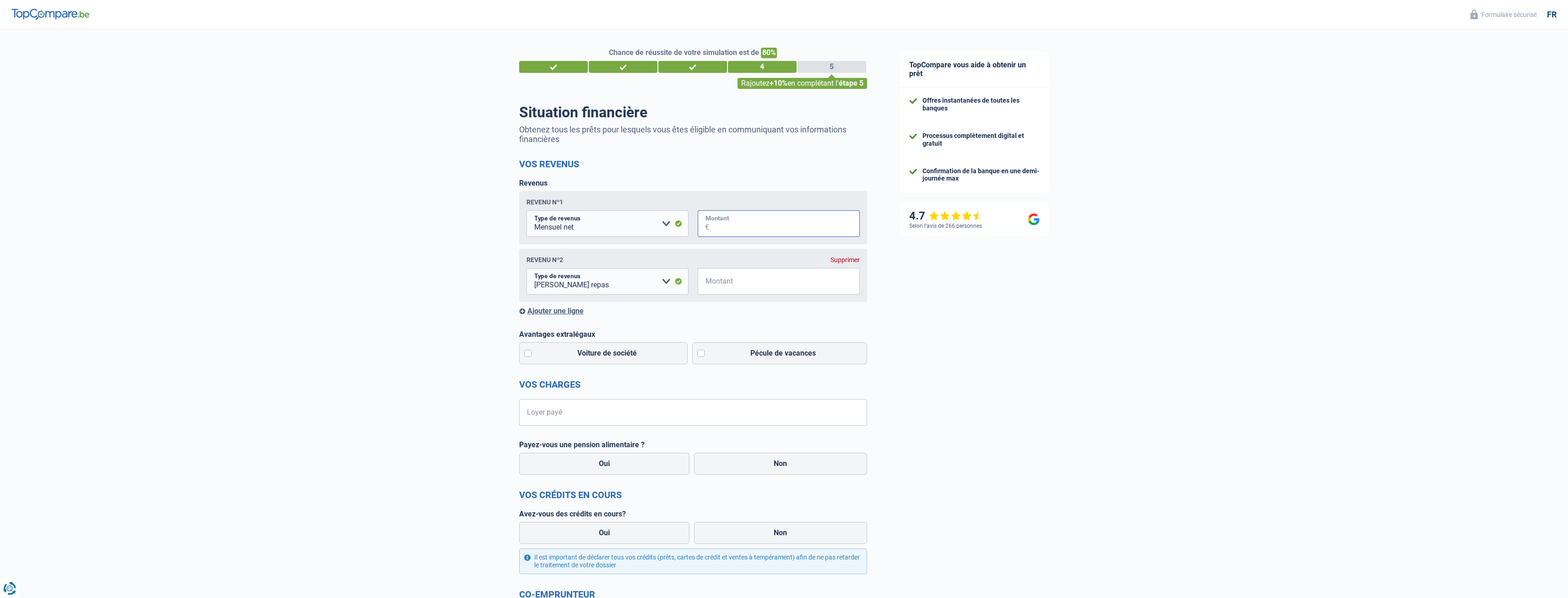
click at [738, 229] on input "Montant" at bounding box center [784, 223] width 150 height 27
type input "2.600"
click at [737, 289] on input "Montant" at bounding box center [784, 282] width 150 height 27
type input "7"
click at [701, 352] on label "Pécule de vacances" at bounding box center [780, 353] width 175 height 22
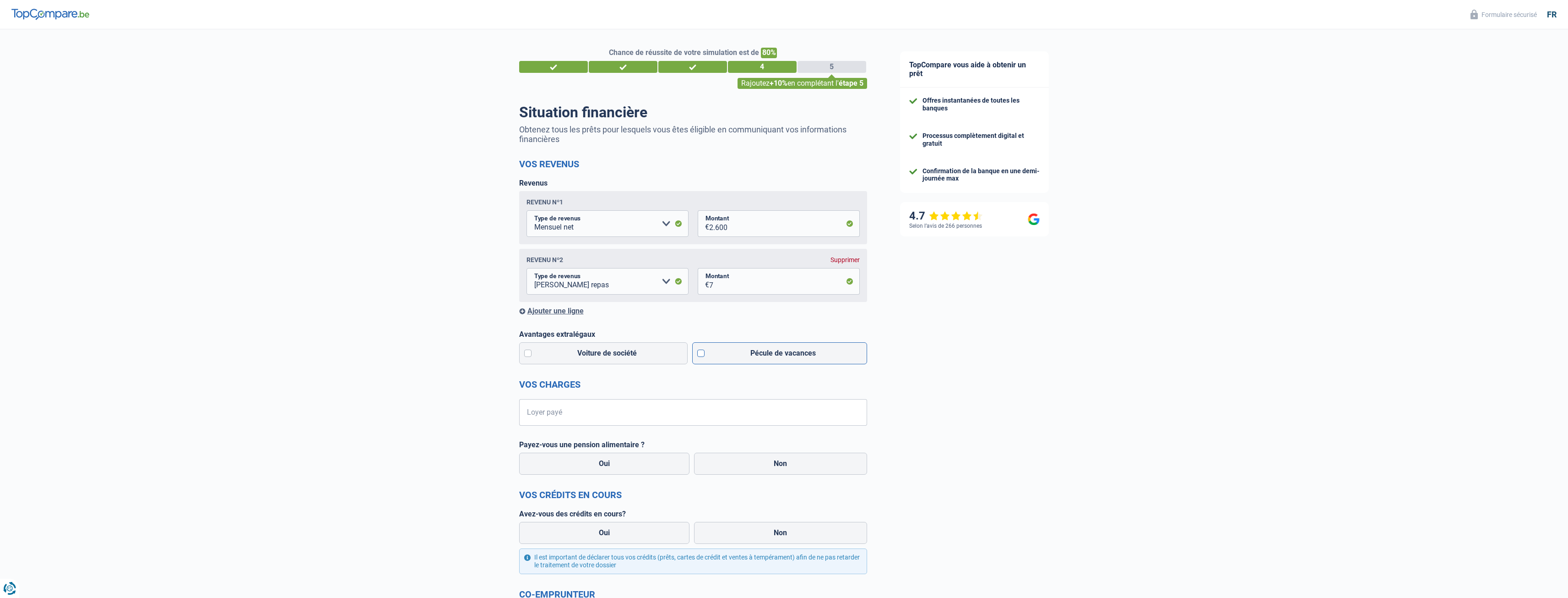
click at [701, 352] on input "Pécule de vacances" at bounding box center [780, 353] width 175 height 22
checkbox input "true"
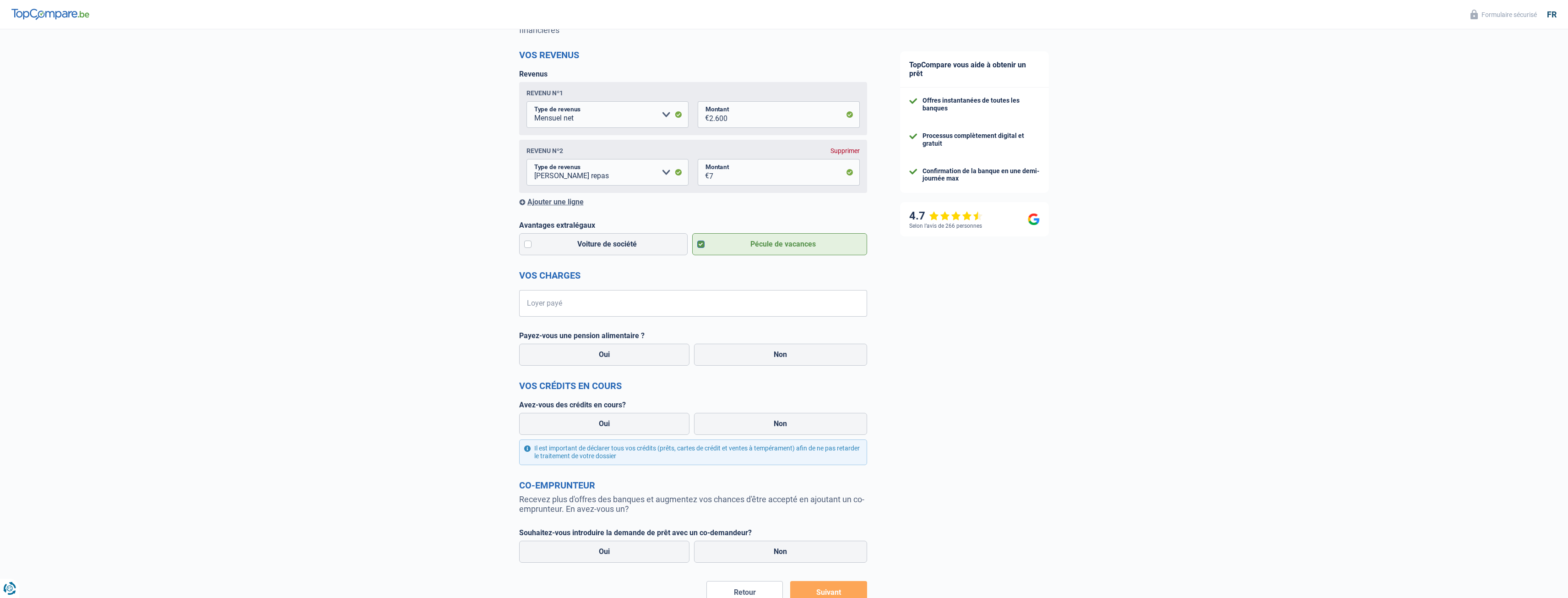
scroll to position [137, 0]
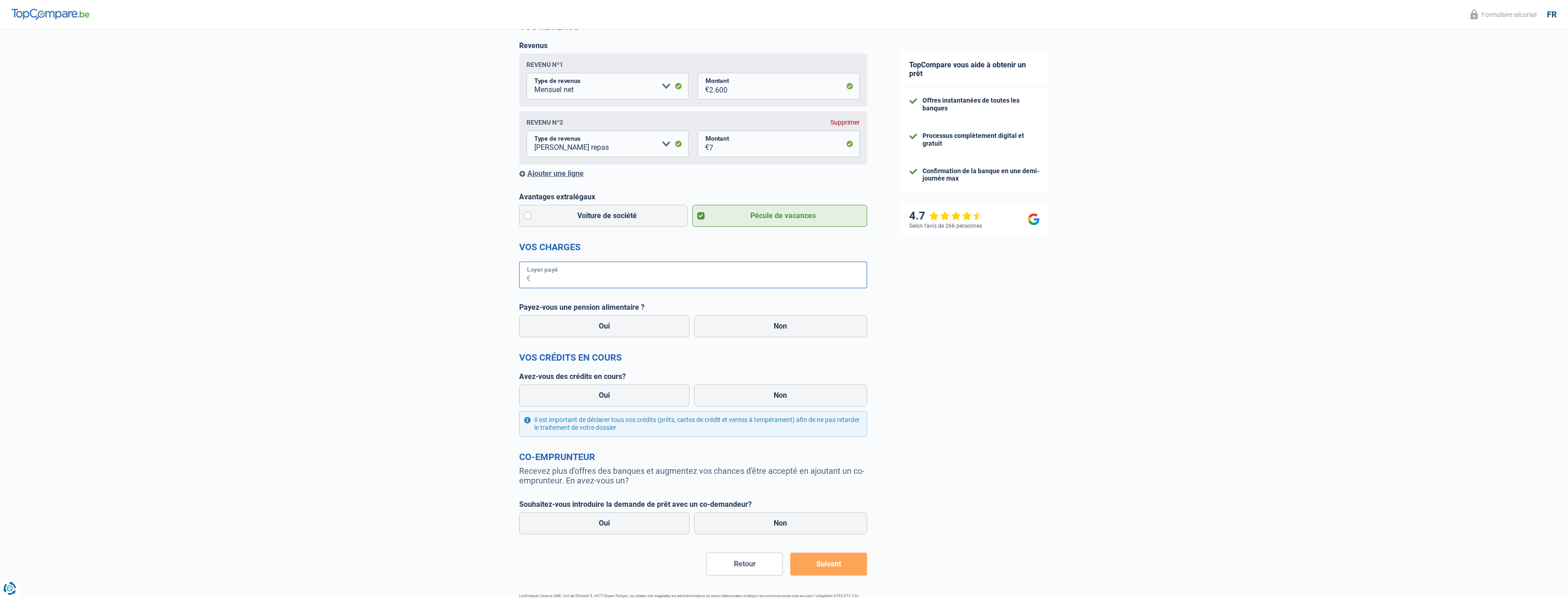
click at [579, 281] on input "Loyer payé" at bounding box center [698, 275] width 336 height 27
type input "750"
click at [603, 327] on label "Oui" at bounding box center [604, 326] width 170 height 22
click at [603, 327] on input "Oui" at bounding box center [604, 326] width 170 height 22
radio input "true"
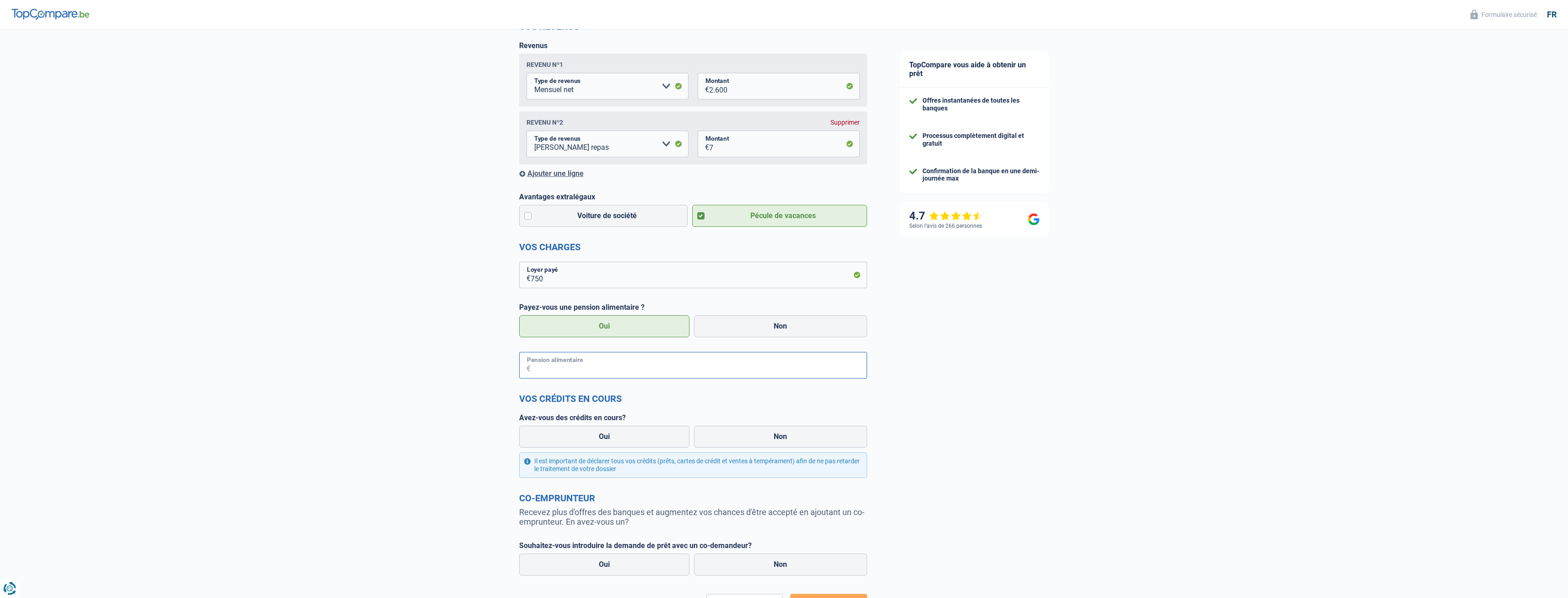
click at [551, 365] on input "Pension alimentaire" at bounding box center [698, 365] width 336 height 27
type input "375"
click at [605, 438] on label "Oui" at bounding box center [604, 436] width 170 height 22
click at [605, 438] on input "Oui" at bounding box center [604, 436] width 170 height 22
radio input "true"
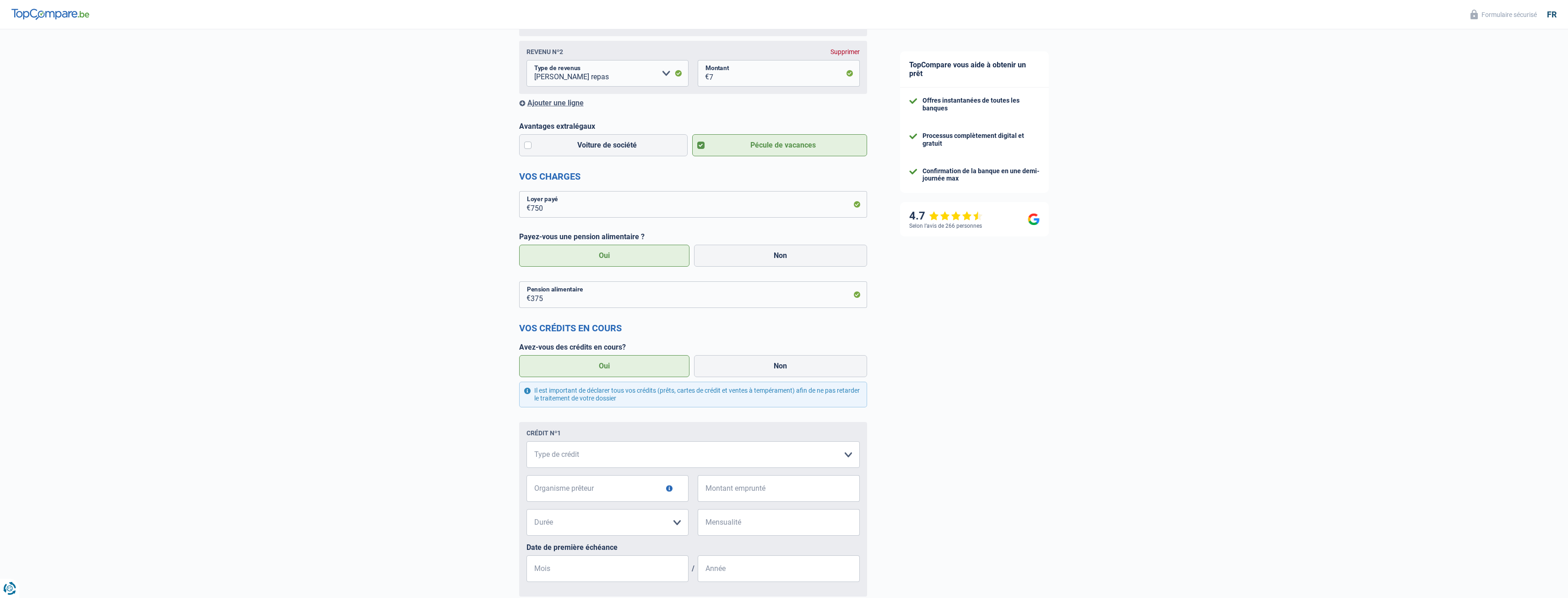
scroll to position [229, 0]
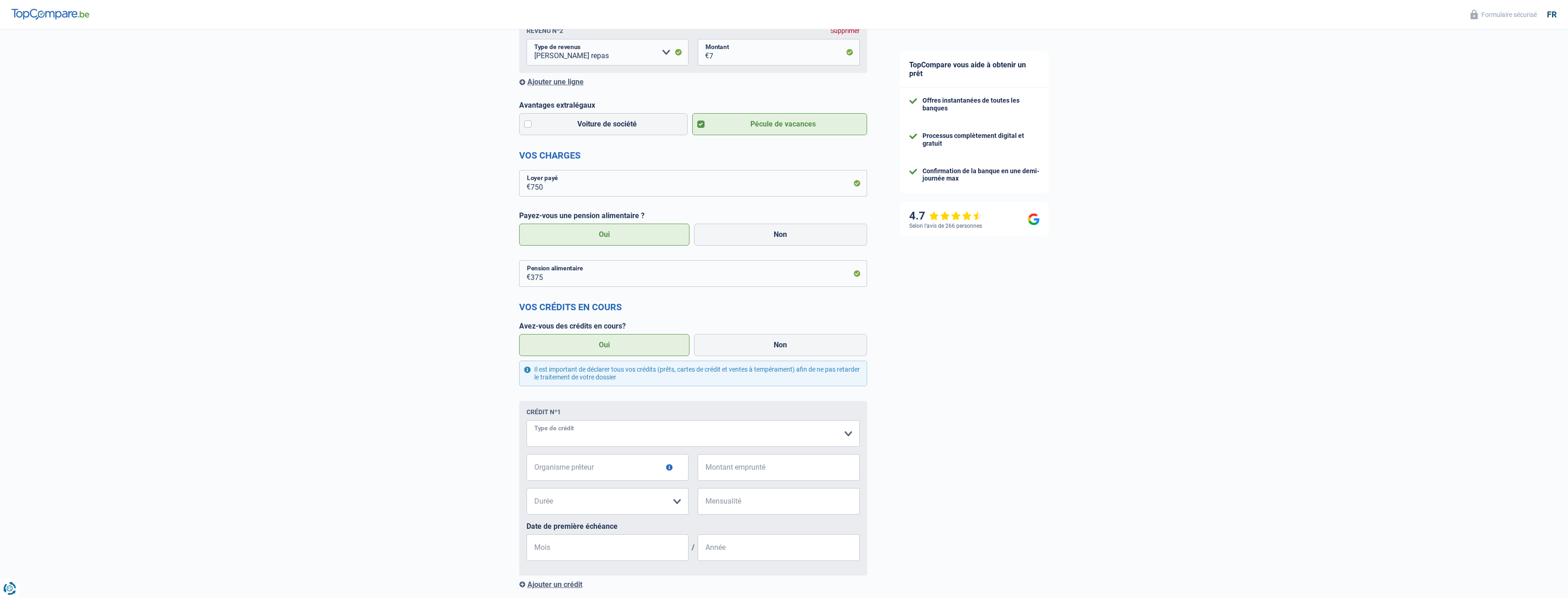
click at [564, 436] on select "Carte ou ouverture de crédit Prêt hypothécaire Vente à tempérament Prêt à tempé…" at bounding box center [693, 433] width 333 height 27
select select "personalLoan"
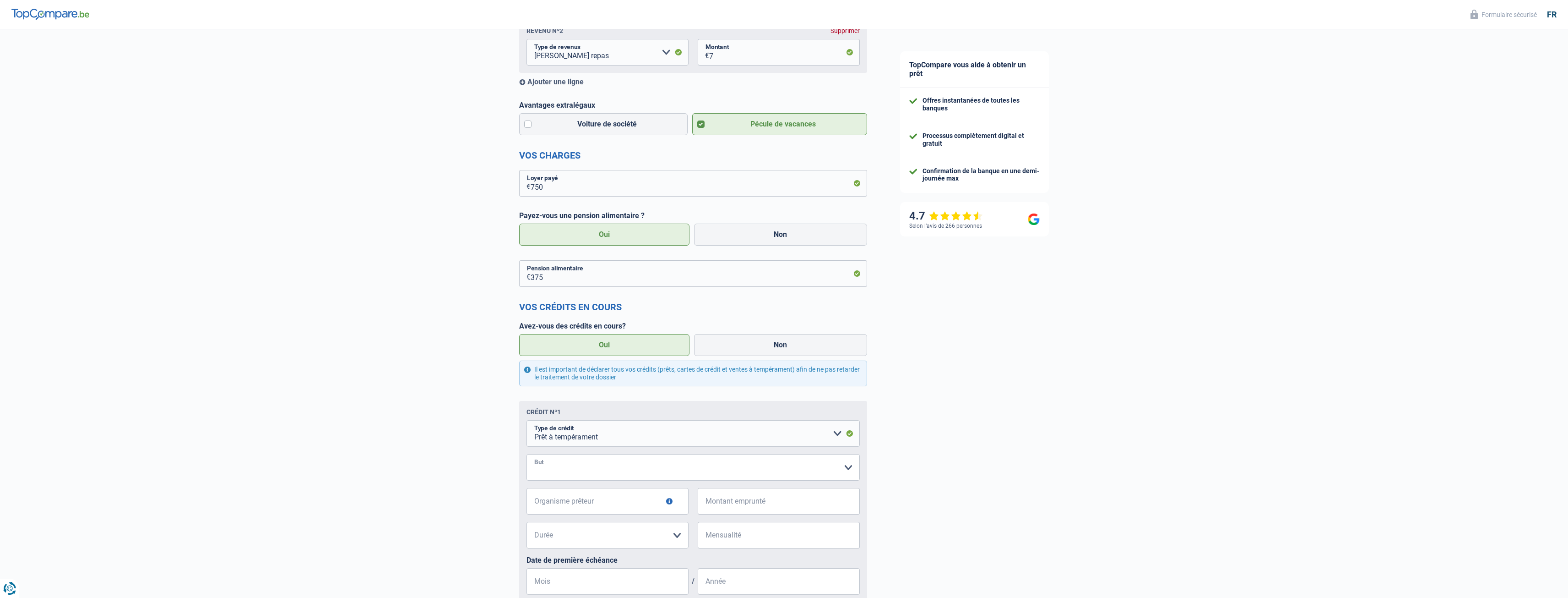
click at [567, 473] on select "Confort maison: meubles, textile, peinture, électroménager, outillage non-profe…" at bounding box center [693, 468] width 333 height 27
select select "other"
click at [557, 504] on input "[PERSON_NAME] préciser "autre"" at bounding box center [693, 501] width 333 height 27
type input "achat grange"
click at [586, 532] on input "Organisme prêteur" at bounding box center [607, 535] width 162 height 27
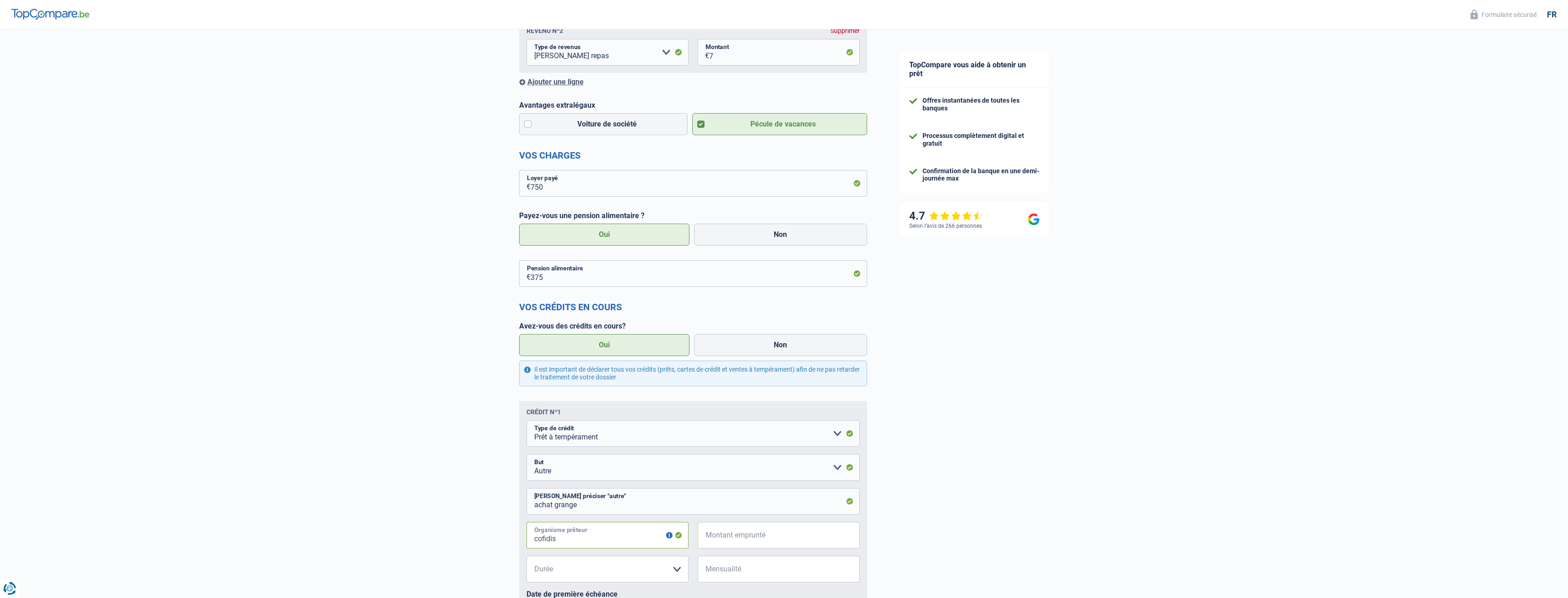
type input "cofidis"
click at [807, 537] on input "Montant emprunté" at bounding box center [784, 535] width 150 height 27
type input "35.000"
click at [647, 561] on select "12 mois 18 mois 24 mois 30 mois 36 mois 42 mois 48 mois 60 mois 72 mois 84 mois…" at bounding box center [607, 569] width 162 height 27
select select "60"
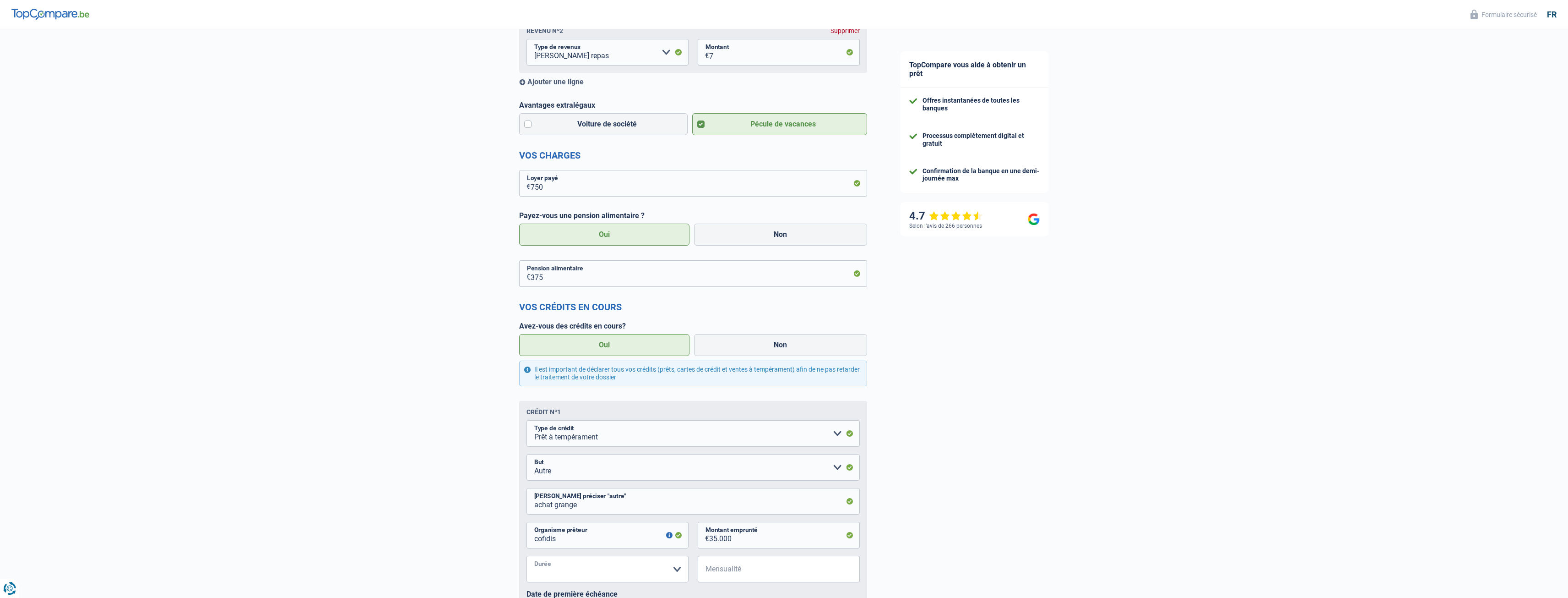
click at [527, 558] on select "12 mois 18 mois 24 mois 30 mois 36 mois 42 mois 48 mois 60 mois 72 mois 84 mois…" at bounding box center [607, 569] width 162 height 27
click at [752, 577] on input "Mensualité" at bounding box center [784, 569] width 150 height 27
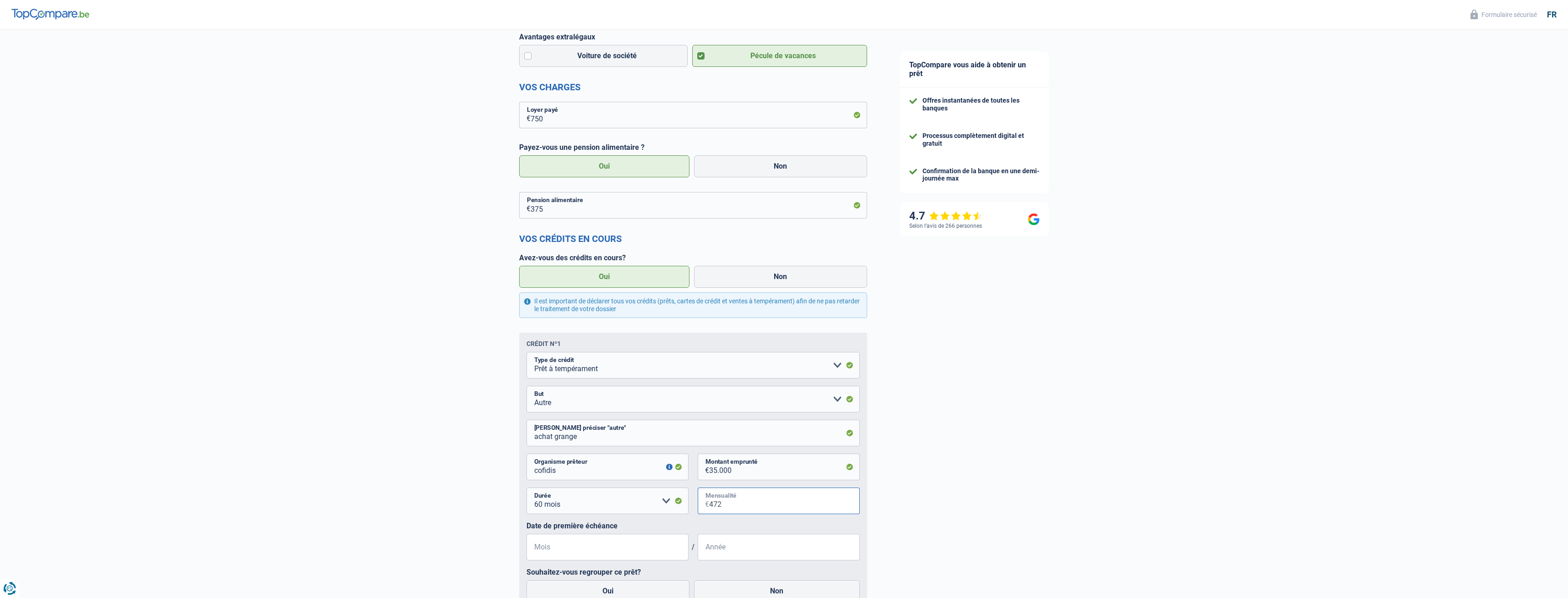
scroll to position [412, 0]
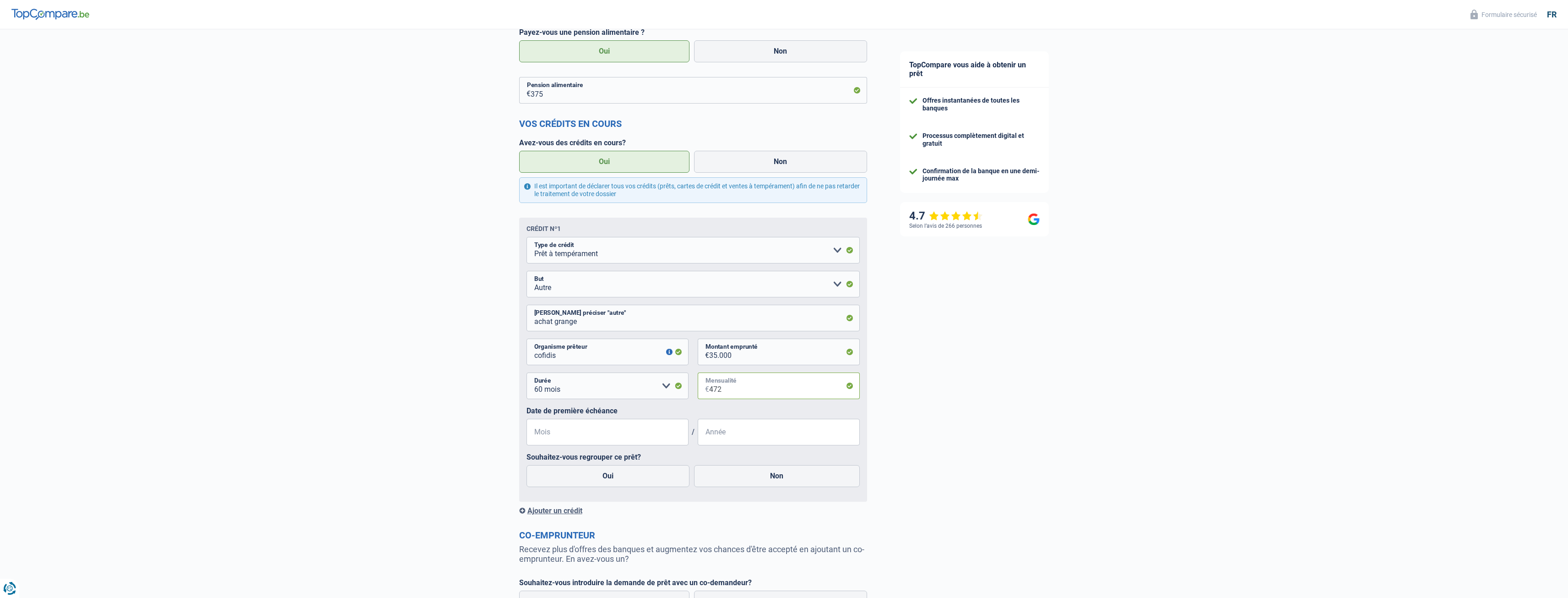
type input "472"
click at [585, 434] on input "Mois" at bounding box center [607, 432] width 162 height 27
type input "12"
type input "2023"
click at [605, 479] on label "Oui" at bounding box center [608, 475] width 164 height 22
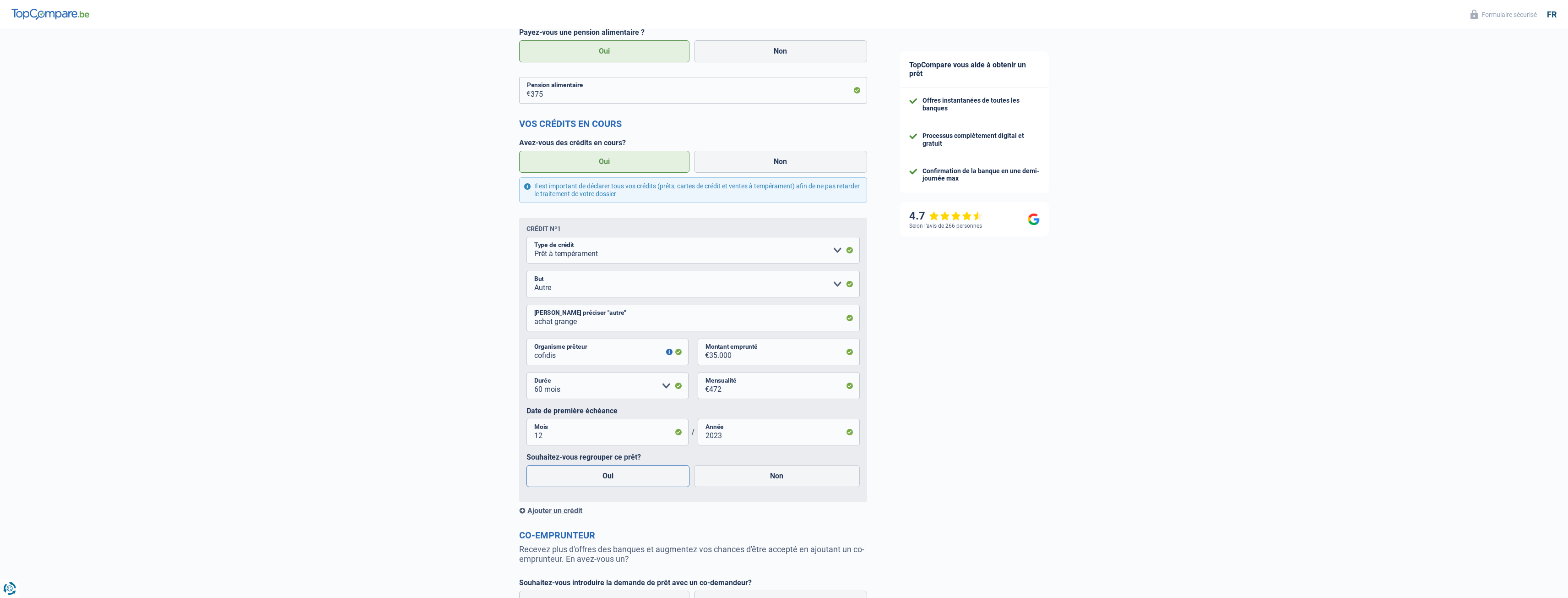
click at [605, 479] on input "Oui" at bounding box center [608, 475] width 164 height 22
radio input "true"
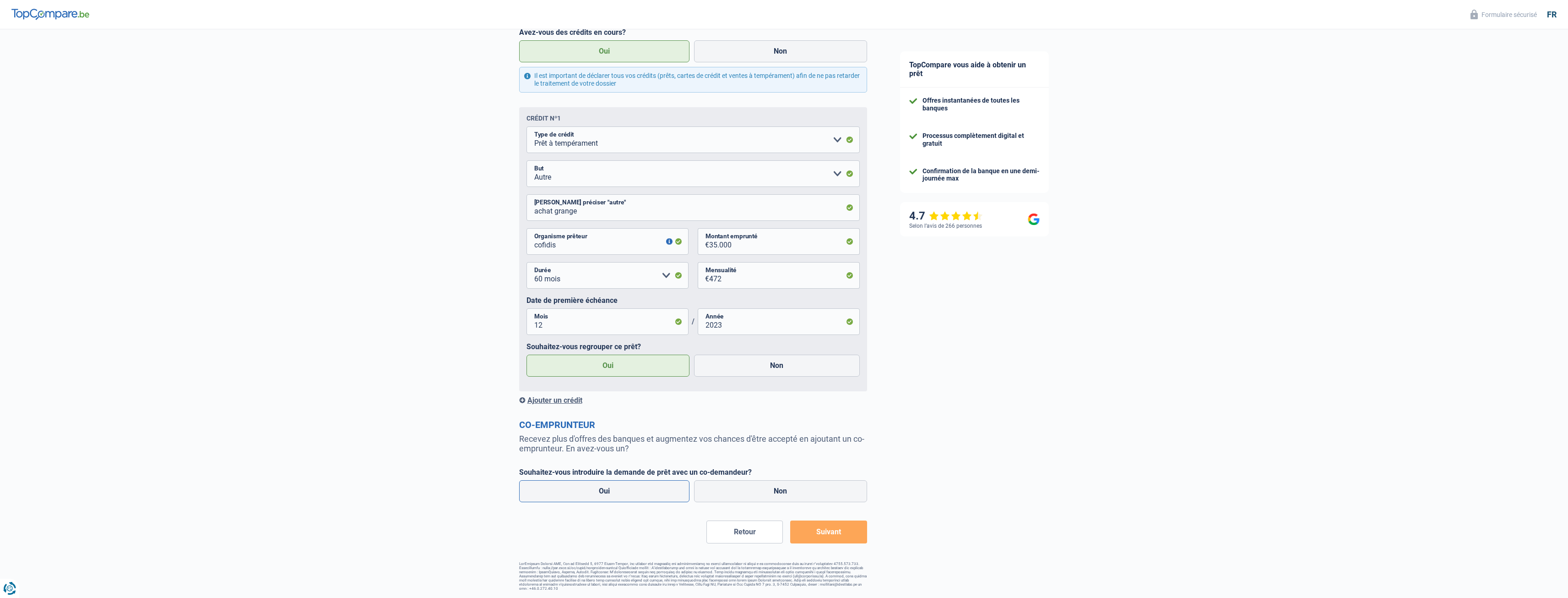
scroll to position [524, 0]
click at [759, 496] on label "Non" at bounding box center [781, 491] width 173 height 22
click at [759, 496] on input "Non" at bounding box center [781, 491] width 173 height 22
radio input "true"
click at [831, 524] on button "Suivant" at bounding box center [829, 532] width 77 height 23
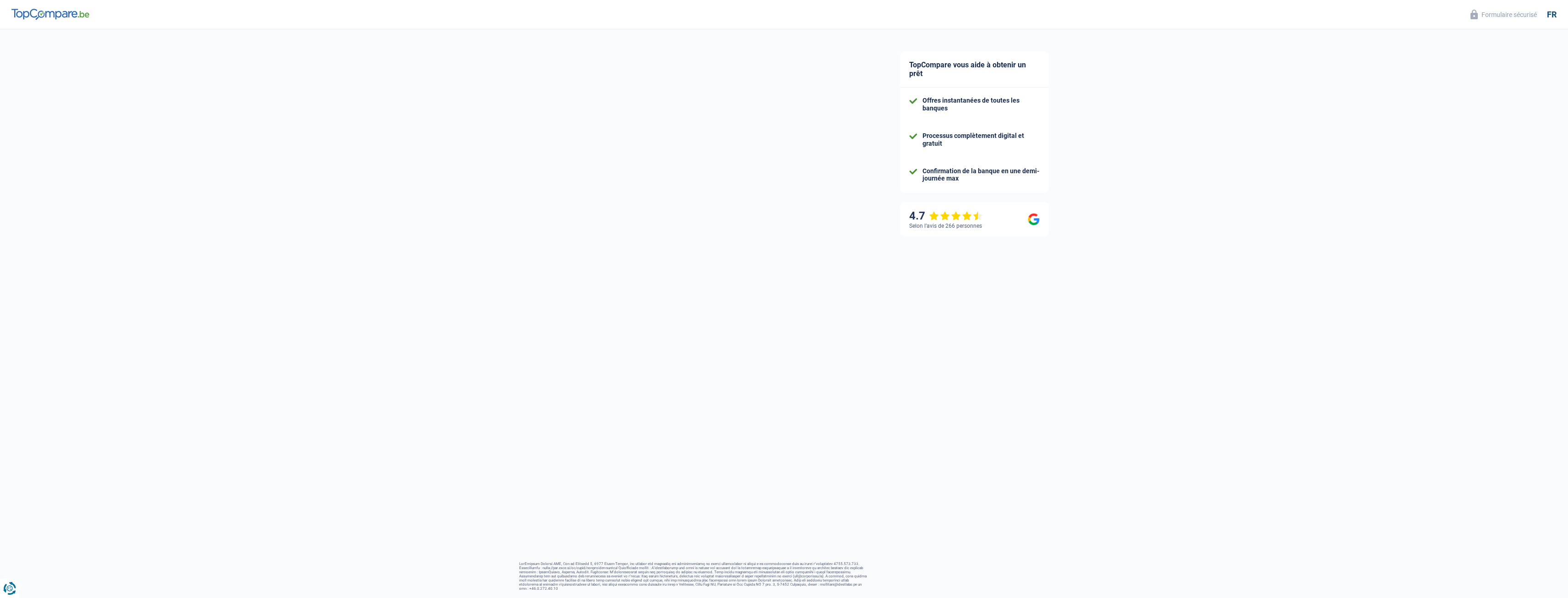
select select "refinancing"
select select "120"
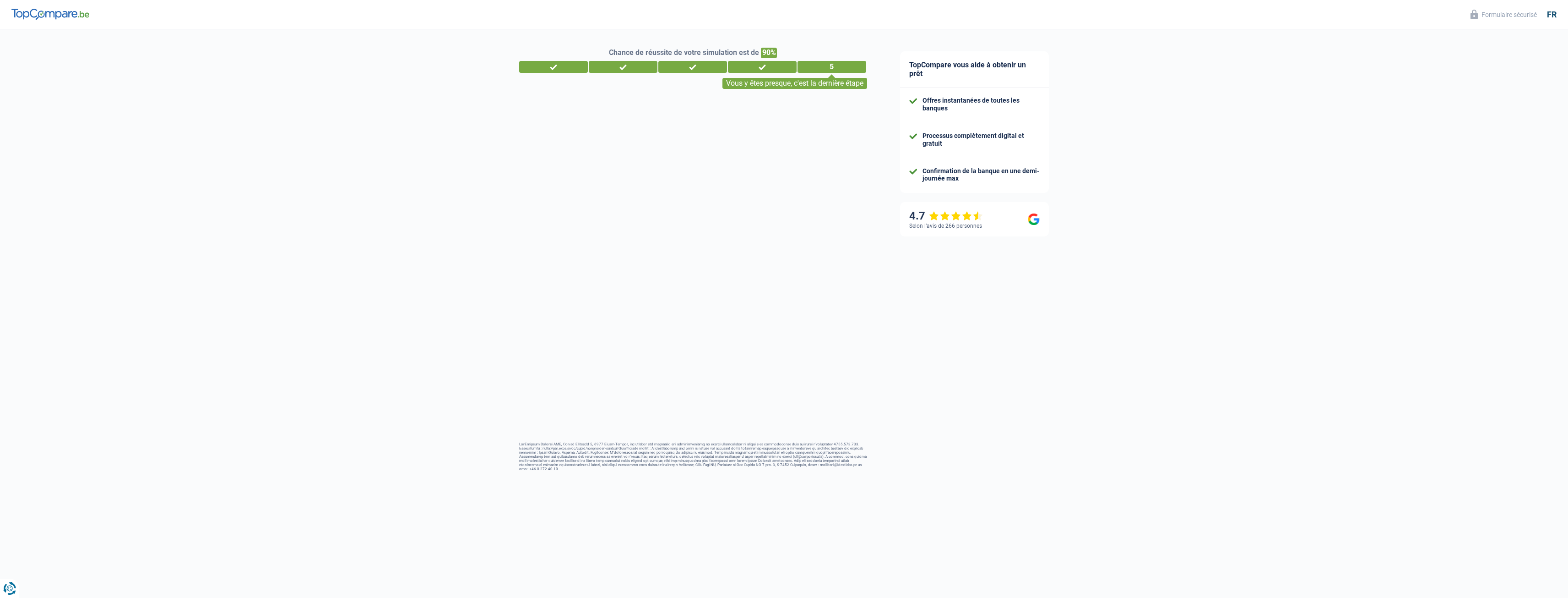
select select "netSalary"
select select "mealVouchers"
select select "personalLoan"
select select "other"
select select "60"
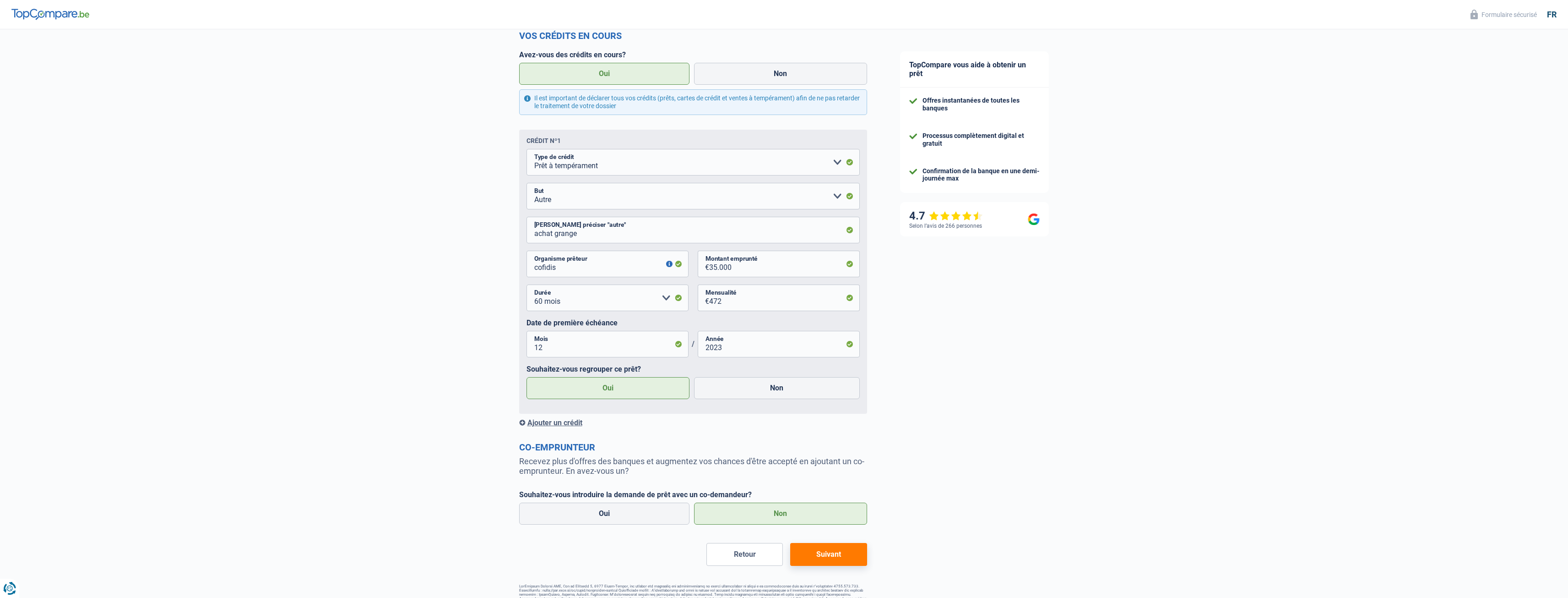
scroll to position [524, 0]
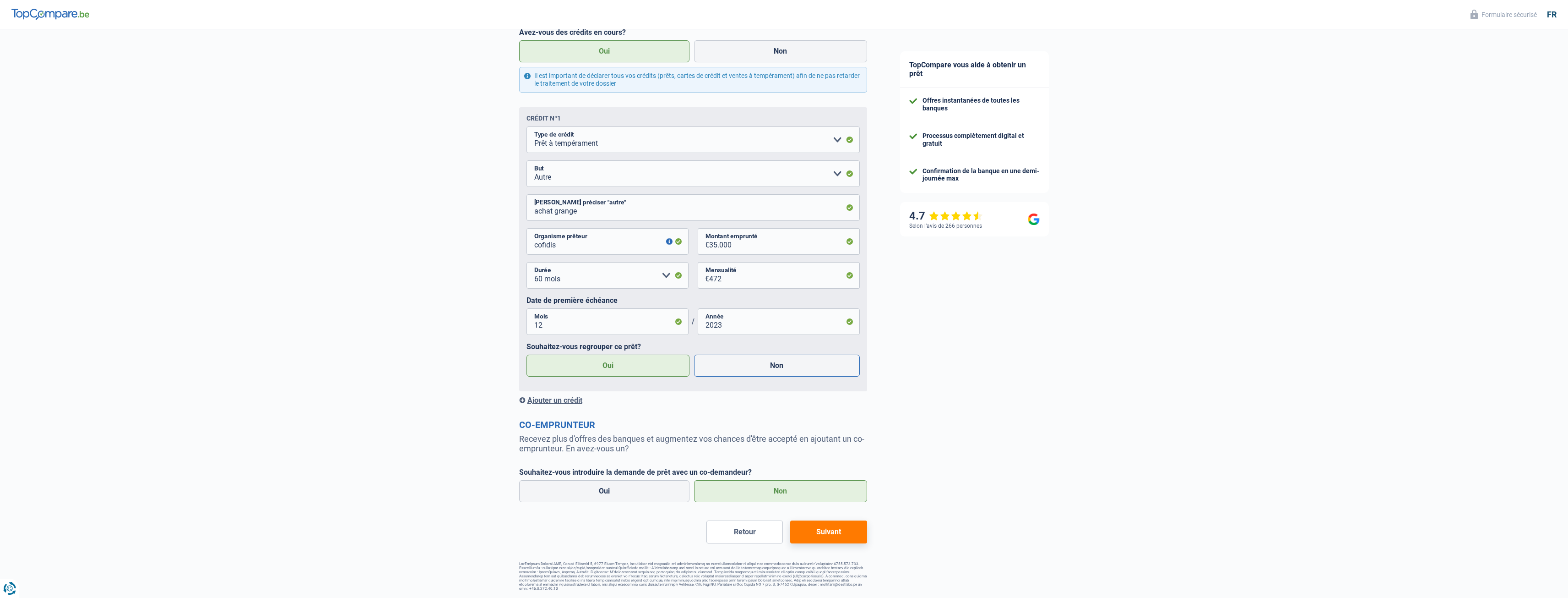
click at [784, 368] on label "Non" at bounding box center [777, 365] width 166 height 22
click at [784, 368] on input "Non" at bounding box center [777, 365] width 166 height 22
radio input "true"
radio input "false"
click at [830, 537] on button "Suivant" at bounding box center [829, 532] width 77 height 23
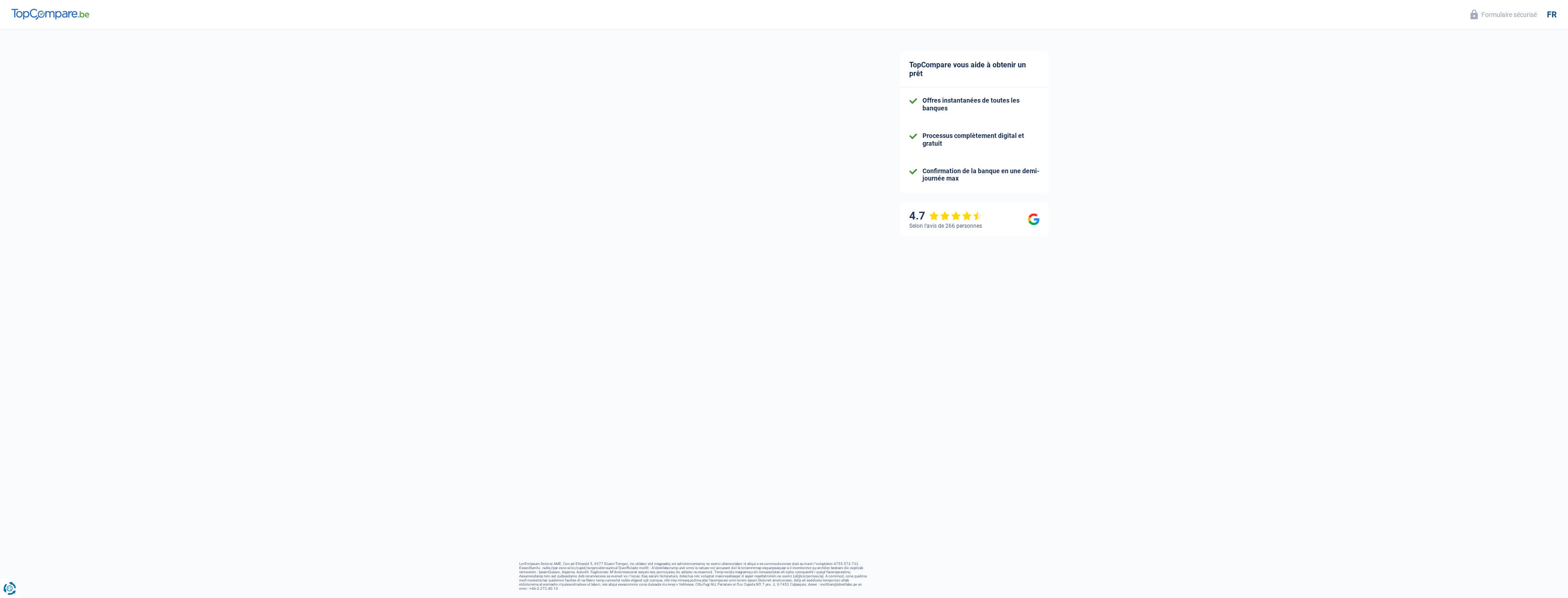
select select "120"
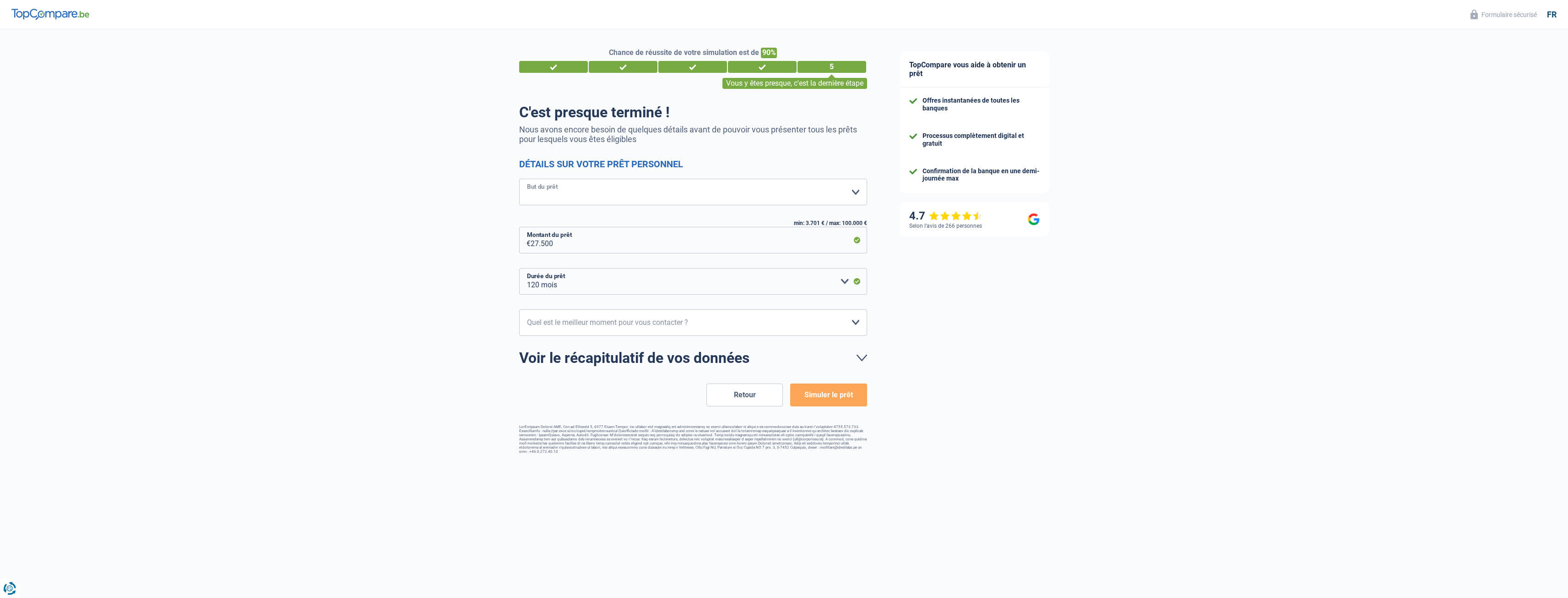
click at [568, 193] on select "Confort maison: meubles, textile, peinture, électroménager, outillage non-profe…" at bounding box center [693, 192] width 348 height 27
select select "other"
click at [519, 179] on select "Confort maison: meubles, textile, peinture, électroménager, outillage non-profe…" at bounding box center [693, 192] width 348 height 27
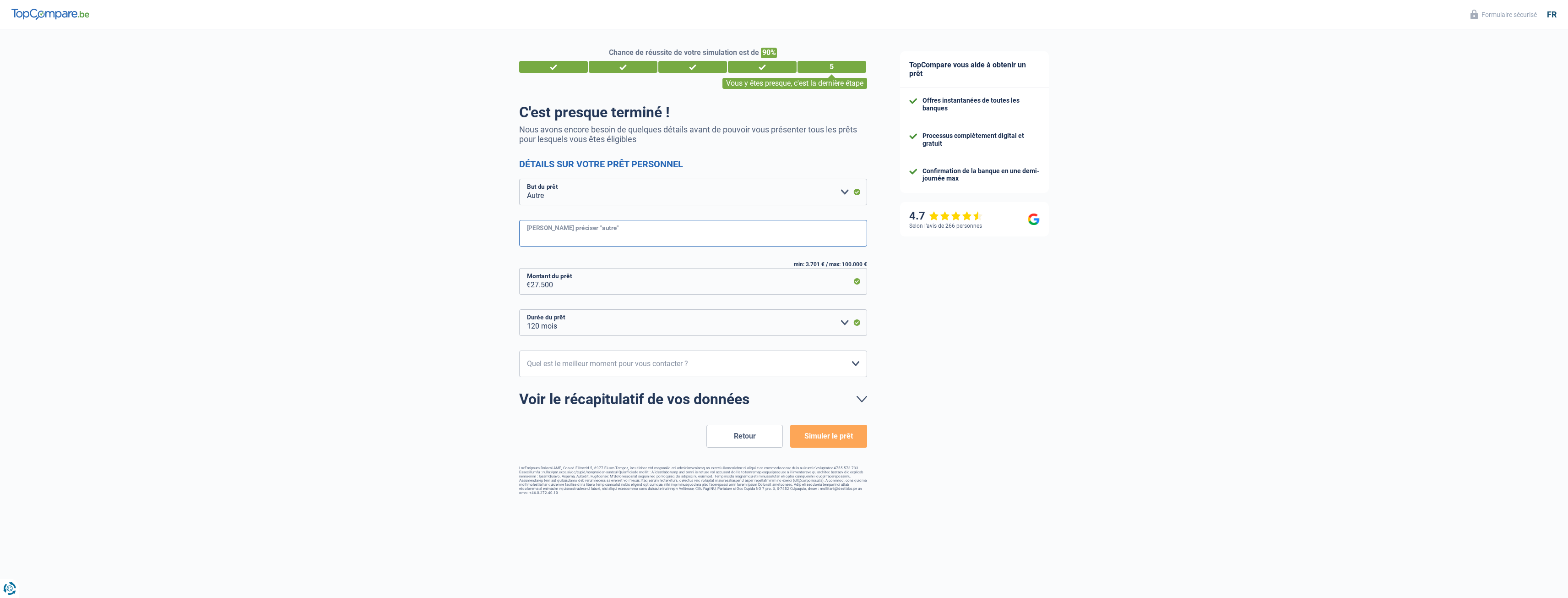
click at [604, 229] on input "[PERSON_NAME] préciser "autre"" at bounding box center [693, 233] width 348 height 27
type input "achat bien immobilier"
click at [564, 328] on select "12 mois 18 mois 24 mois 30 mois 36 mois 42 mois 48 mois 60 mois 72 mois 84 mois…" at bounding box center [693, 323] width 348 height 27
select select "60"
click at [519, 310] on select "12 mois 18 mois 24 mois 30 mois 36 mois 42 mois 48 mois 60 mois 72 mois 84 mois…" at bounding box center [693, 323] width 348 height 27
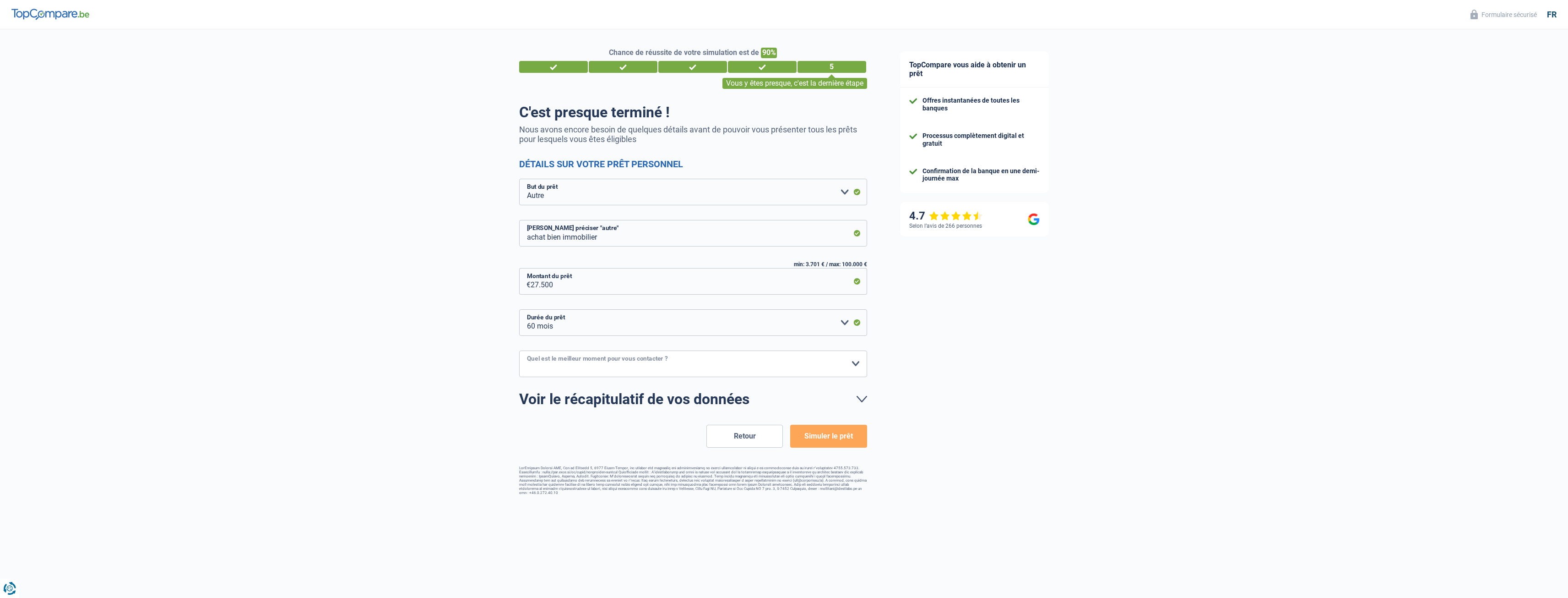
click at [667, 369] on select "10h-12h 12h-14h 14h-16h 16h-18h Veuillez sélectionner une option" at bounding box center [693, 364] width 348 height 27
select select "14-16"
click at [519, 351] on select "10h-12h 12h-14h 14h-16h 16h-18h Veuillez sélectionner une option" at bounding box center [693, 364] width 348 height 27
click at [823, 437] on button "Simuler le prêt" at bounding box center [829, 436] width 77 height 23
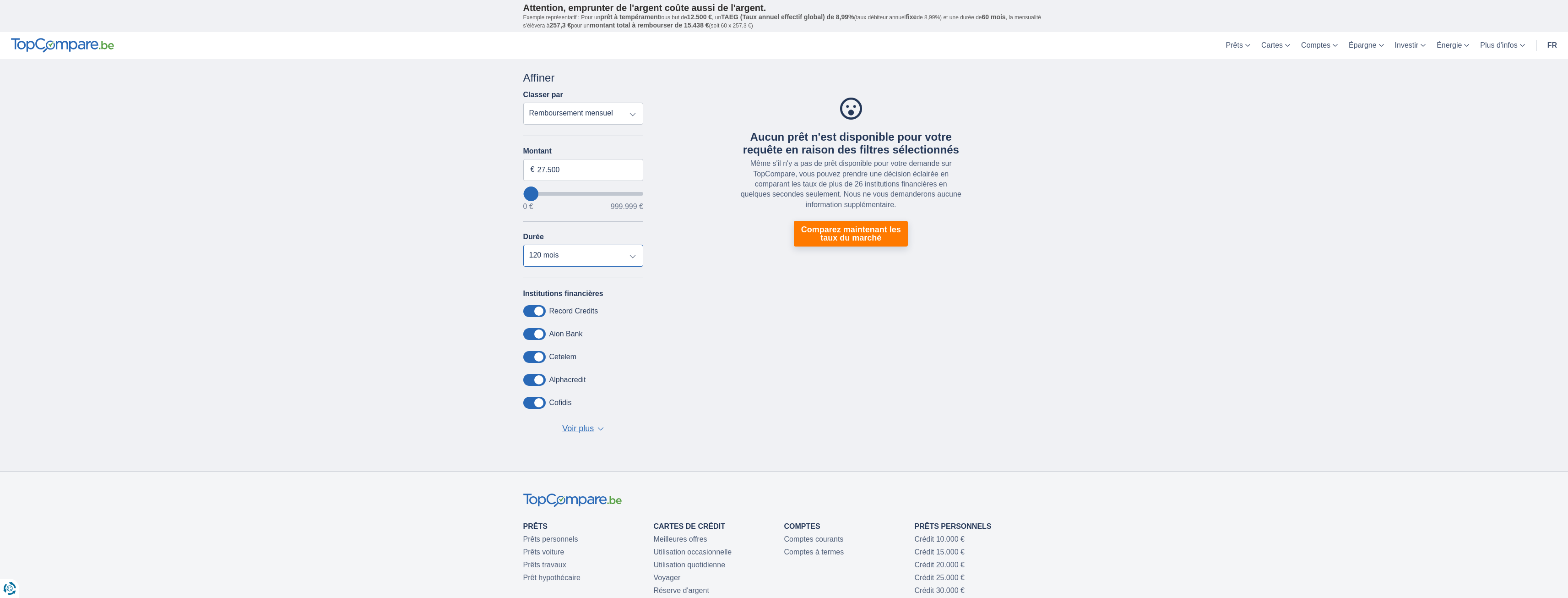
click at [633, 254] on select "12 mois 18 mois 24 mois 30 mois 36 mois 42 mois 48 mois 60 mois 72 mois 84 mois…" at bounding box center [583, 255] width 121 height 22
click at [523, 244] on select "12 mois 18 mois 24 mois 30 mois 36 mois 42 mois 48 mois 60 mois 72 mois 84 mois…" at bounding box center [583, 255] width 121 height 22
click at [631, 259] on select "12 mois 18 mois 24 mois 30 mois 36 mois 42 mois 48 mois 60 mois 72 mois 84 mois…" at bounding box center [583, 255] width 121 height 22
click at [523, 244] on select "12 mois 18 mois 24 mois 30 mois 36 mois 42 mois 48 mois 60 mois 72 mois 84 mois…" at bounding box center [583, 255] width 121 height 22
click at [633, 254] on select "12 mois 18 mois 24 mois 30 mois 36 mois 42 mois 48 mois 60 mois 72 mois 84 mois…" at bounding box center [583, 255] width 121 height 22
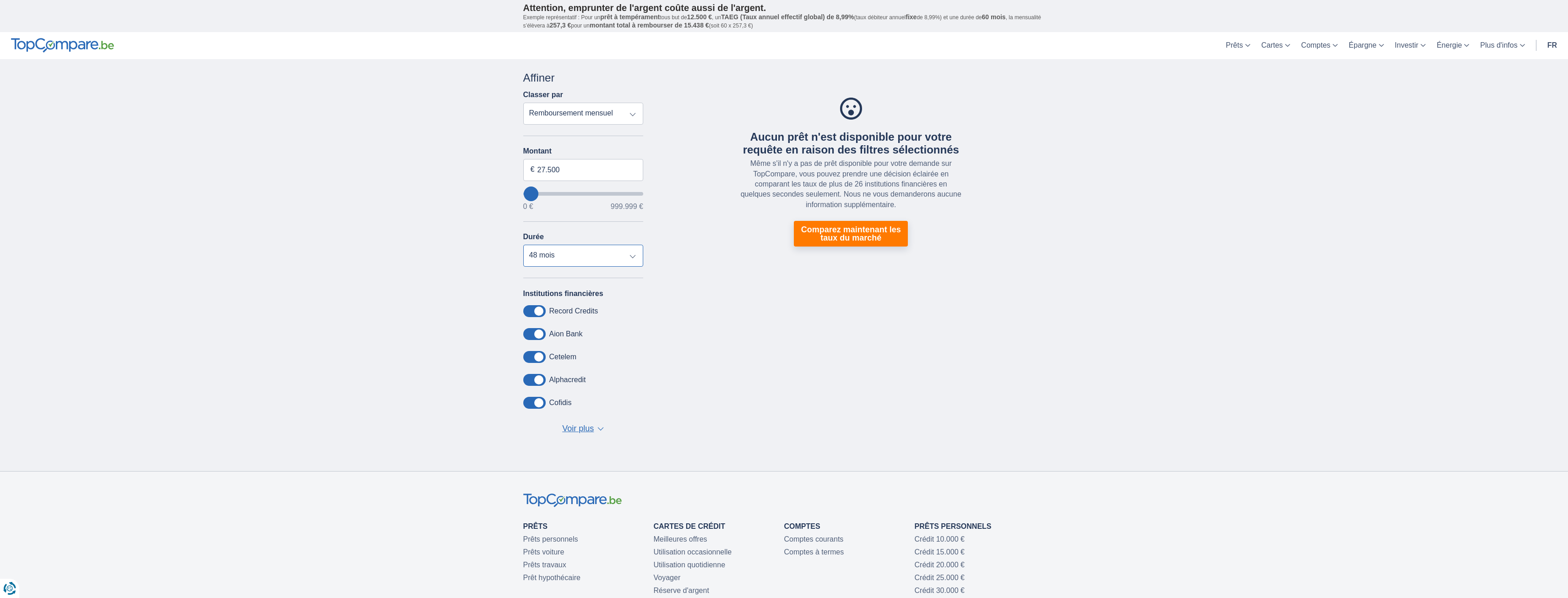
click at [523, 244] on select "12 mois 18 mois 24 mois 30 mois 36 mois 42 mois 48 mois 60 mois 72 mois 84 mois…" at bounding box center [583, 255] width 121 height 22
click at [635, 255] on select "12 mois 18 mois 24 mois 30 mois 36 mois 42 mois 48 mois 60 mois 72 mois 84 mois…" at bounding box center [583, 255] width 121 height 22
click at [523, 244] on select "12 mois 18 mois 24 mois 30 mois 36 mois 42 mois 48 mois 60 mois 72 mois 84 mois…" at bounding box center [583, 255] width 121 height 22
click at [630, 256] on select "12 mois 18 mois 24 mois 30 mois 36 mois 42 mois 48 mois 60 mois 72 mois 84 mois…" at bounding box center [583, 255] width 121 height 22
click at [523, 244] on select "12 mois 18 mois 24 mois 30 mois 36 mois 42 mois 48 mois 60 mois 72 mois 84 mois…" at bounding box center [583, 255] width 121 height 22
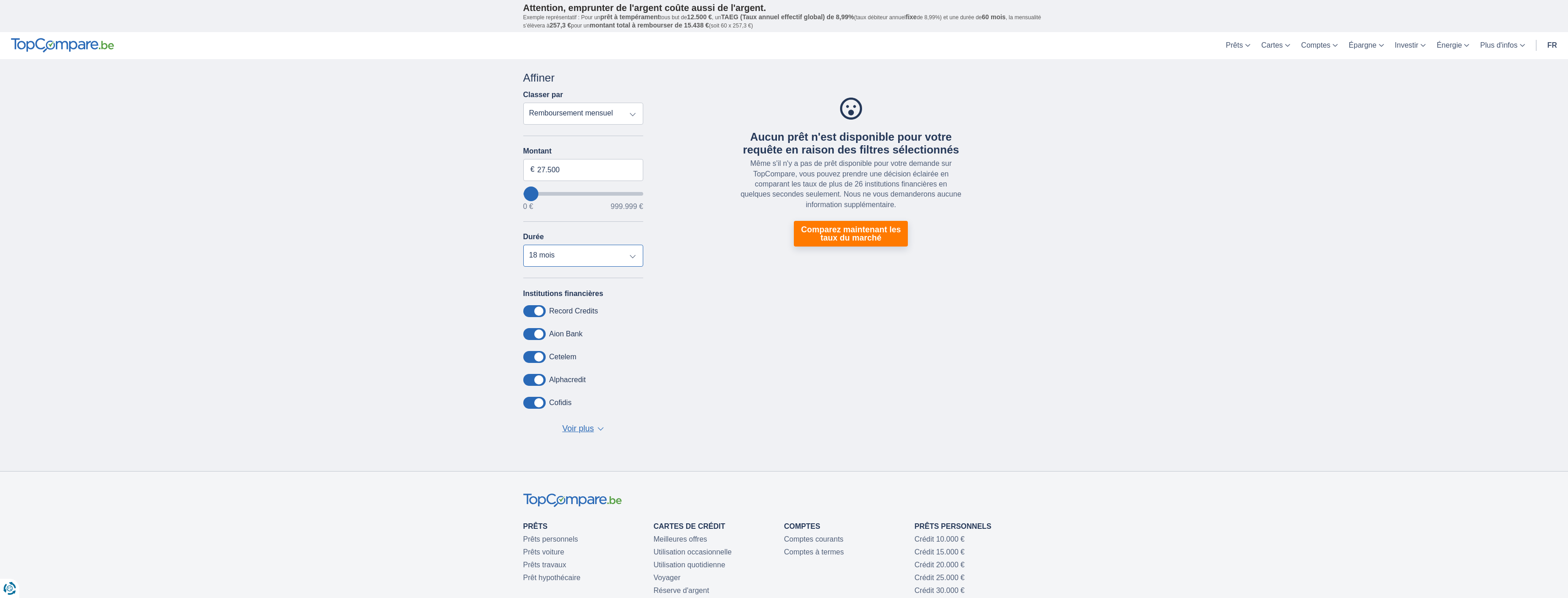
click at [634, 255] on select "12 mois 18 mois 24 mois 30 mois 36 mois 42 mois 48 mois 60 mois 72 mois 84 mois…" at bounding box center [583, 255] width 121 height 22
select select "24"
click at [523, 244] on select "12 mois 18 mois 24 mois 30 mois 36 mois 42 mois 48 mois 60 mois 72 mois 84 mois…" at bounding box center [583, 255] width 121 height 22
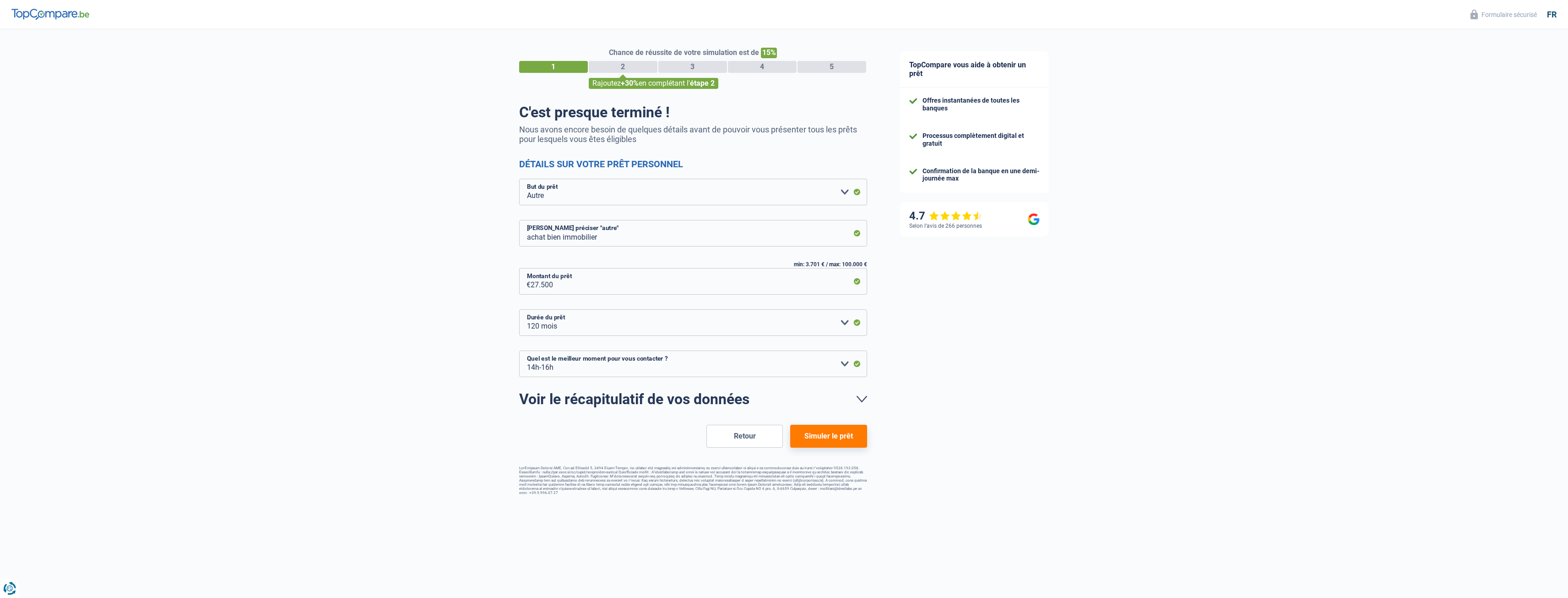
select select "other"
select select "120"
select select "14-16"
